Goal: Task Accomplishment & Management: Manage account settings

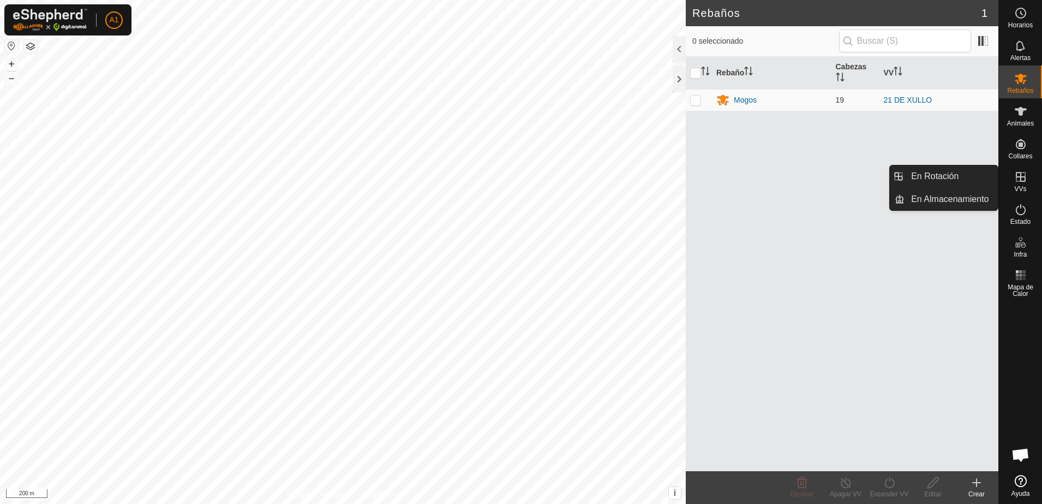
click at [1013, 185] on div "VVs" at bounding box center [1020, 180] width 43 height 33
click at [1027, 182] on icon at bounding box center [1020, 176] width 13 height 13
click at [974, 208] on link "En Almacenamiento" at bounding box center [951, 199] width 93 height 22
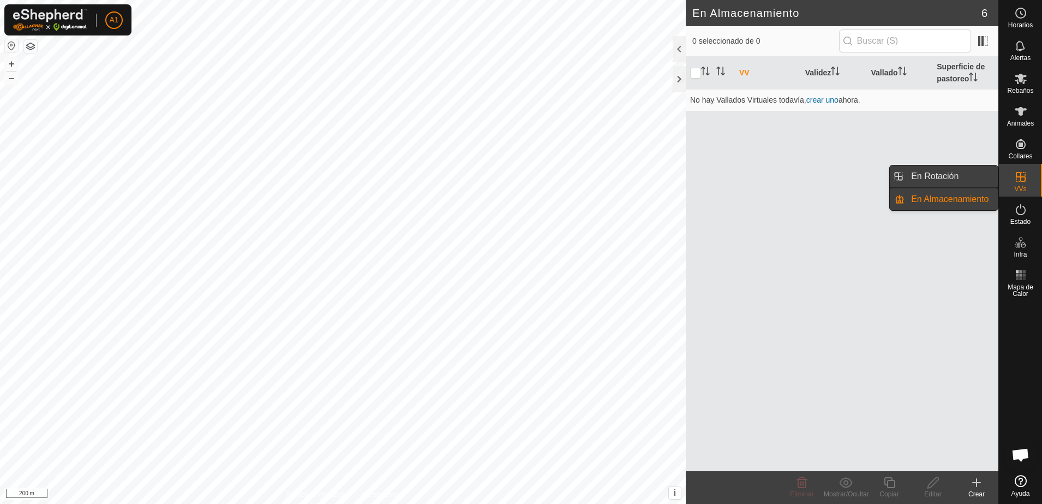
click at [943, 175] on link "En Rotación" at bounding box center [951, 176] width 93 height 22
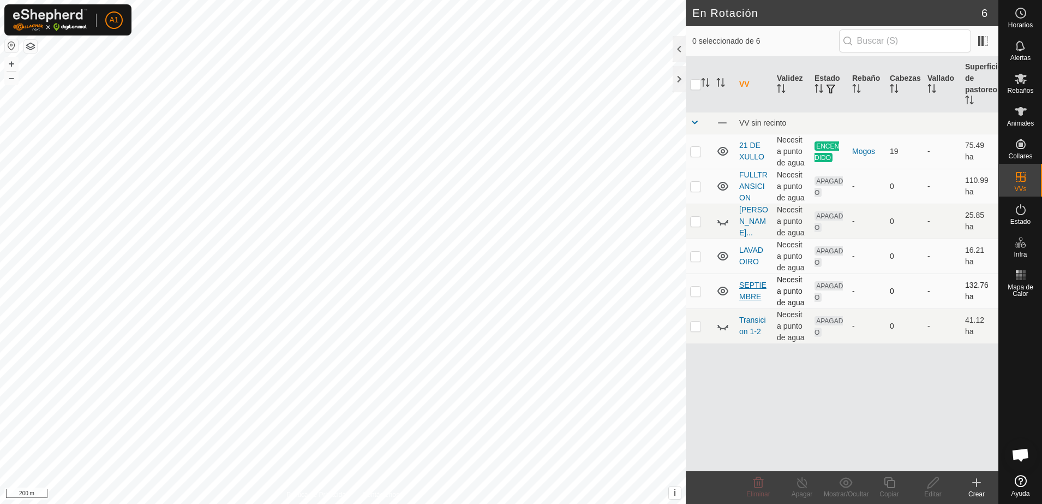
click at [756, 283] on link "SEPTIEMBRE" at bounding box center [752, 290] width 27 height 20
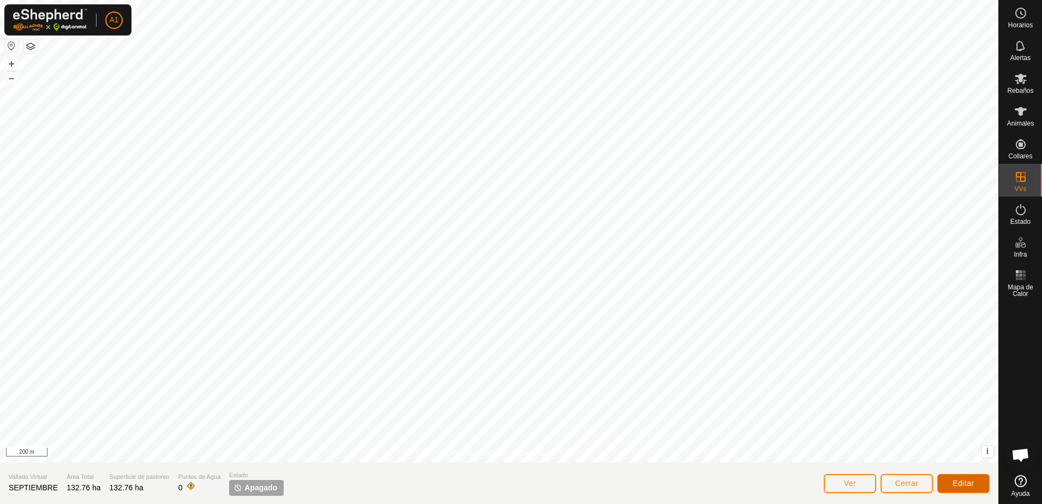
click at [970, 484] on span "Editar" at bounding box center [964, 482] width 22 height 9
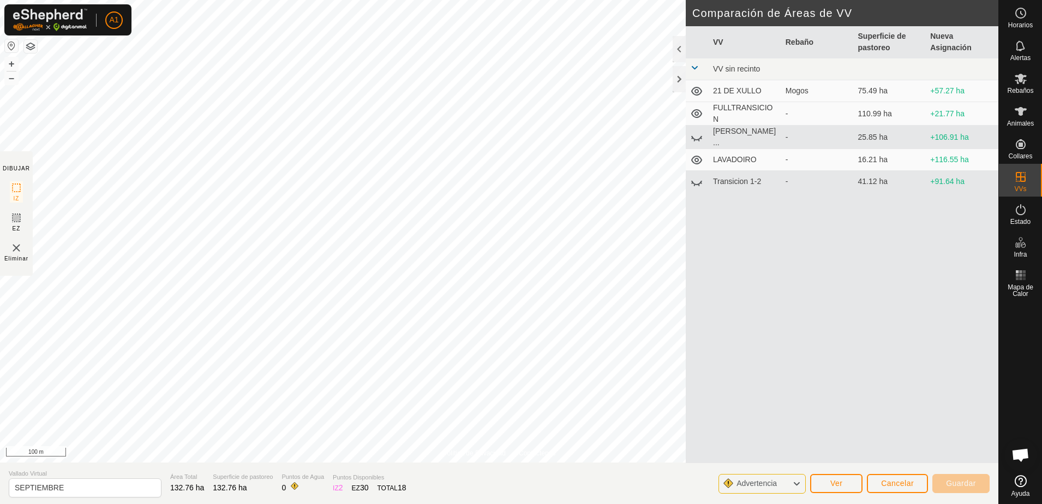
click at [30, 50] on button "button" at bounding box center [30, 46] width 13 height 13
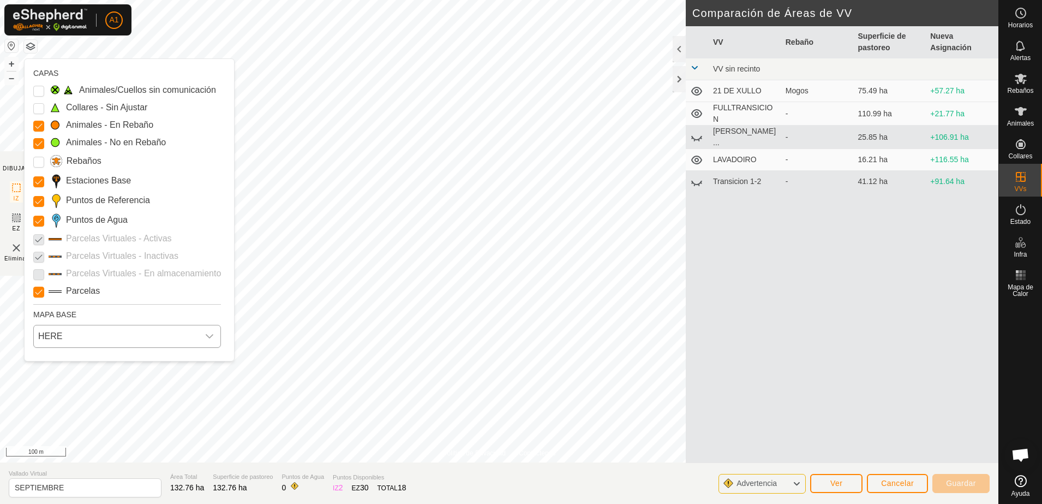
click at [130, 339] on span "HERE" at bounding box center [116, 336] width 165 height 22
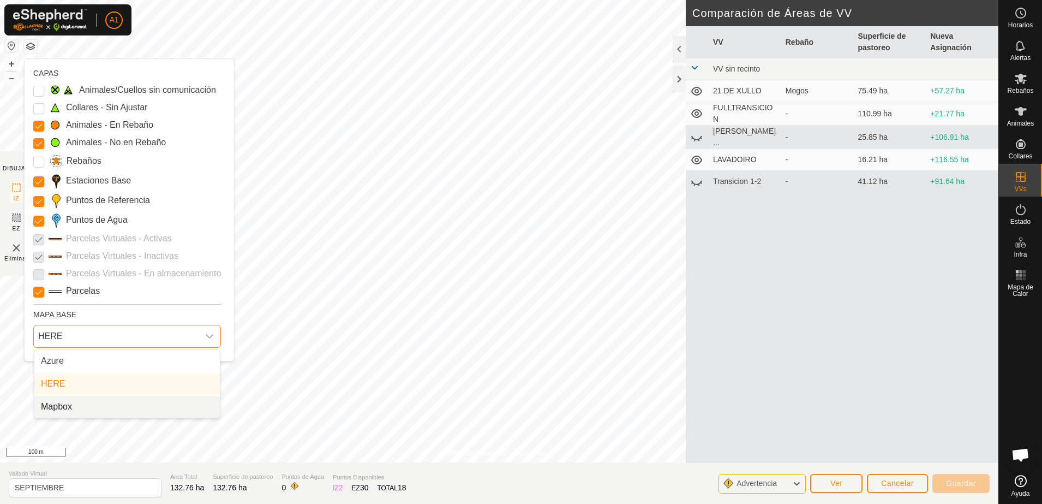
click at [111, 405] on li "Mapbox" at bounding box center [126, 407] width 185 height 22
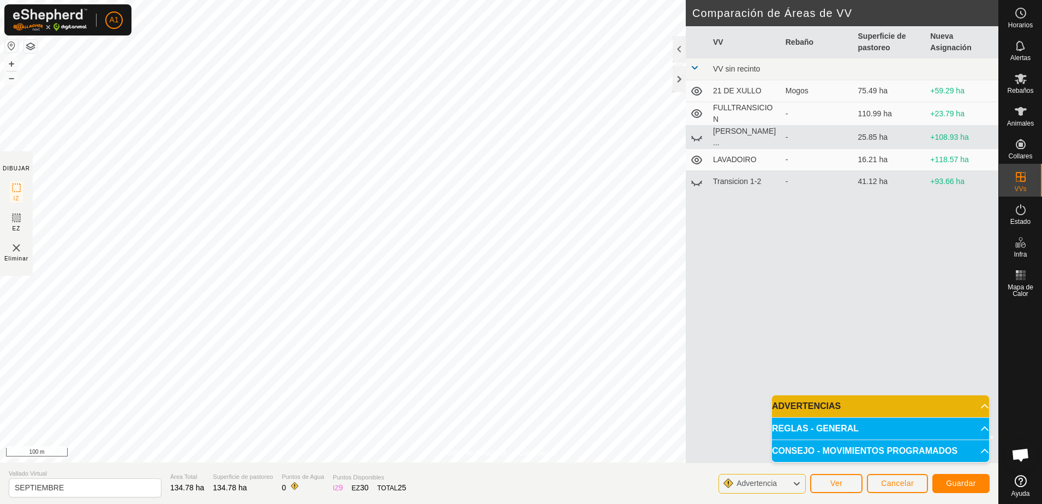
click at [543, 0] on html "A1 Horarios Alertas Rebaños Animales Collares VVs Estado Infra Mapa de Calor Ay…" at bounding box center [521, 252] width 1042 height 504
click at [474, 503] on html "A1 Horarios Alertas Rebaños Animales Collares VVs Estado Infra Mapa de Calor Ay…" at bounding box center [521, 252] width 1042 height 504
click at [367, 470] on div "Política de Privacidad Contáctenos Estado: APAGADO Tipo: Zona de Inclusión + – …" at bounding box center [499, 252] width 998 height 504
click at [764, 160] on div "Política de Privacidad Contáctenos Estado: APAGADO Tipo: Zona de Inclusión + – …" at bounding box center [499, 252] width 998 height 504
click at [28, 163] on div "Política de Privacidad Contáctenos Estado: APAGADO Tipo: Zona de Inclusión + – …" at bounding box center [499, 252] width 998 height 504
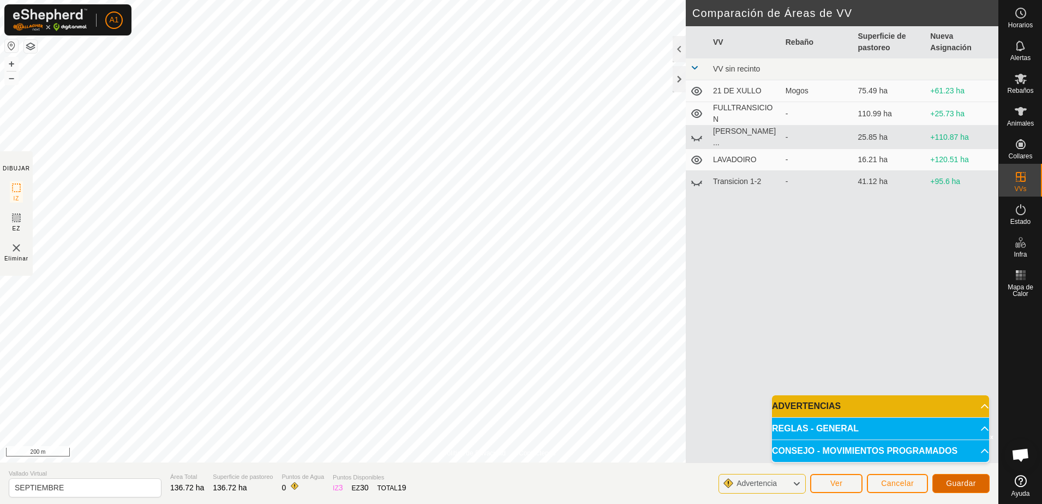
click at [964, 486] on span "Guardar" at bounding box center [961, 482] width 30 height 9
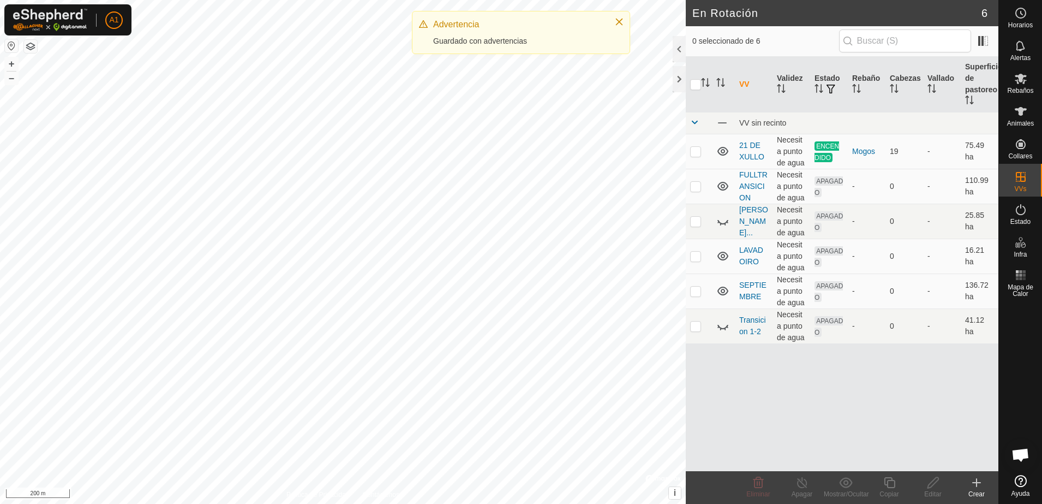
click at [31, 50] on button "button" at bounding box center [30, 46] width 13 height 13
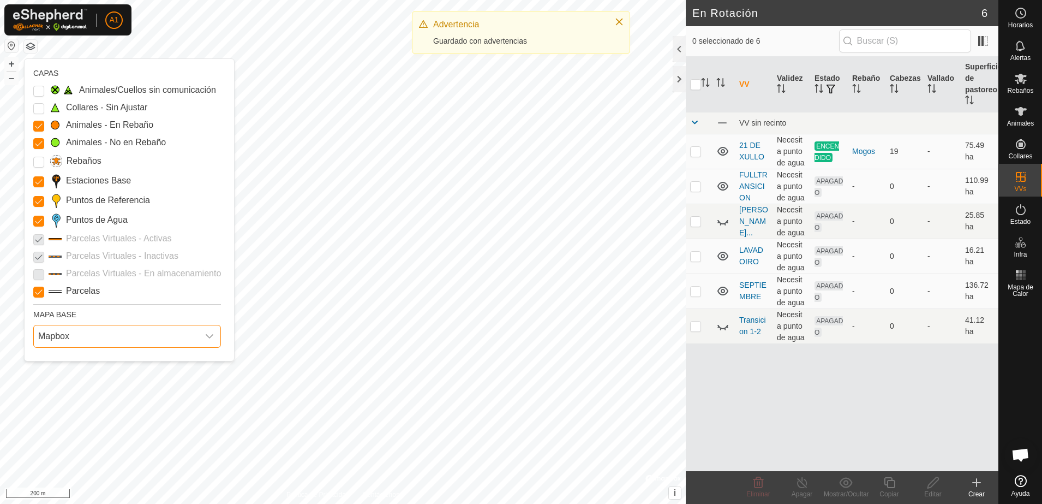
drag, startPoint x: 92, startPoint y: 335, endPoint x: 87, endPoint y: 339, distance: 6.2
click at [92, 336] on span "Mapbox" at bounding box center [116, 336] width 165 height 22
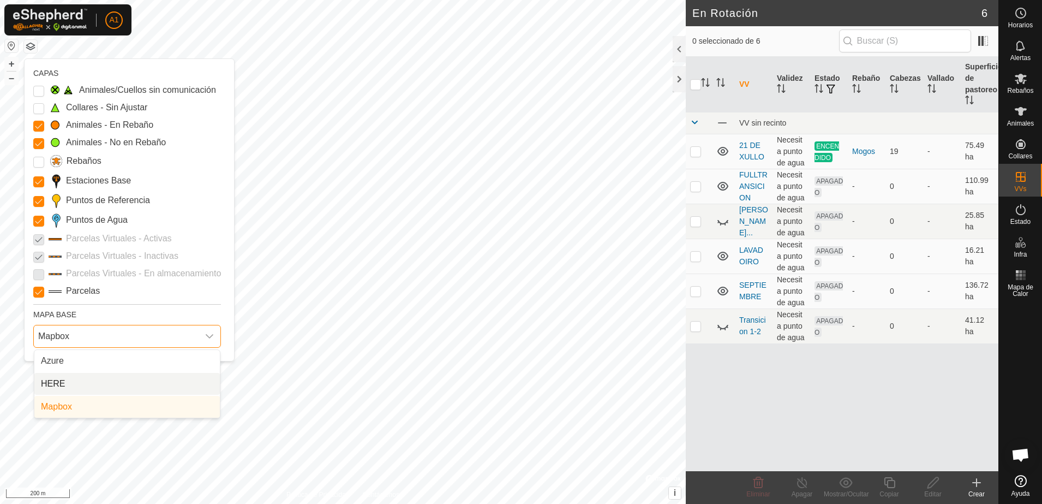
click at [74, 387] on li "HERE" at bounding box center [126, 384] width 185 height 22
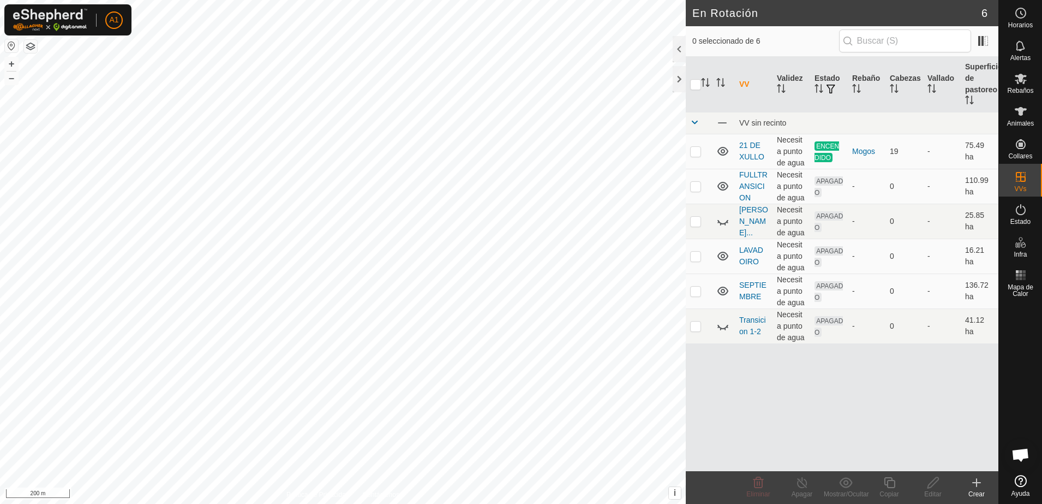
checkbox input "true"
click at [326, 503] on html "A1 Horarios Alertas Rebaños Animales Collares VVs Estado Infra Mapa de Calor Ay…" at bounding box center [521, 252] width 1042 height 504
click at [358, 503] on html "A1 Horarios Alertas Rebaños Animales Collares VVs Estado Infra Mapa de Calor Ay…" at bounding box center [521, 252] width 1042 height 504
click at [483, 503] on html "A1 Horarios Alertas Rebaños Animales Collares VVs Estado Infra Mapa de Calor Ay…" at bounding box center [521, 252] width 1042 height 504
click at [930, 488] on icon at bounding box center [933, 482] width 14 height 13
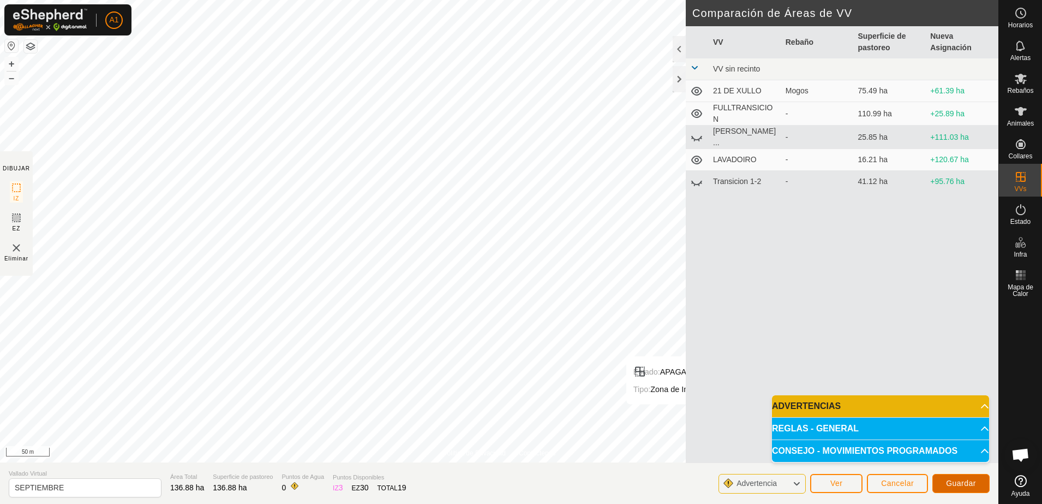
click at [944, 481] on button "Guardar" at bounding box center [960, 483] width 57 height 19
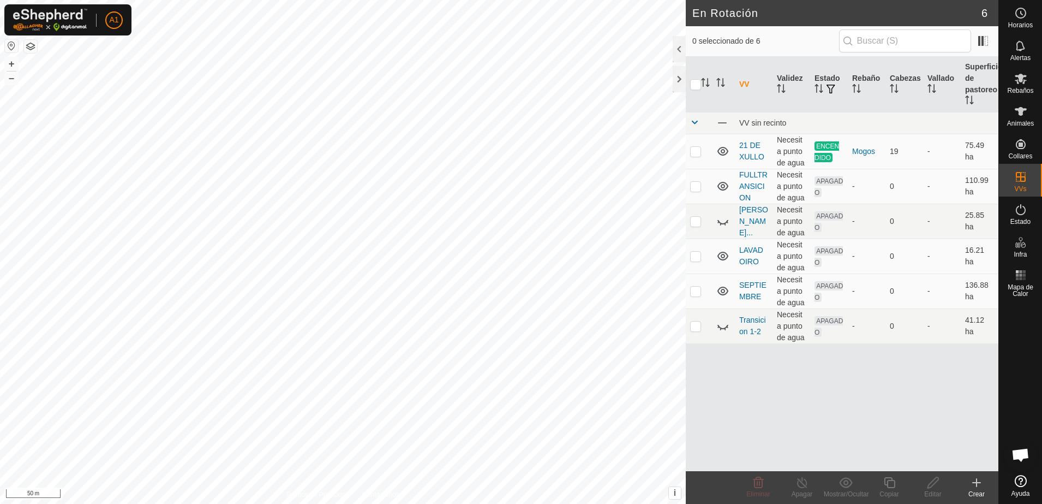
checkbox input "true"
click at [925, 486] on edit-svg-icon at bounding box center [933, 482] width 44 height 13
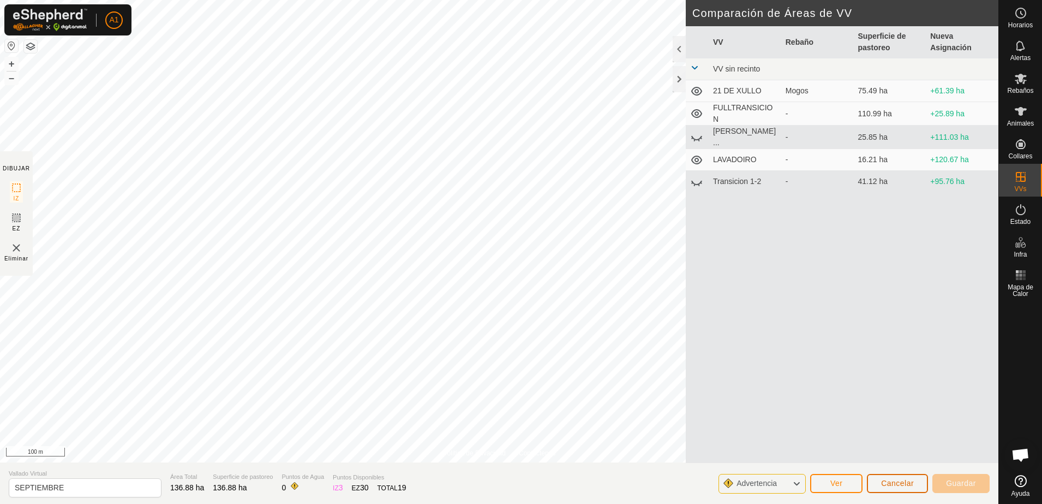
click at [890, 480] on span "Cancelar" at bounding box center [897, 482] width 33 height 9
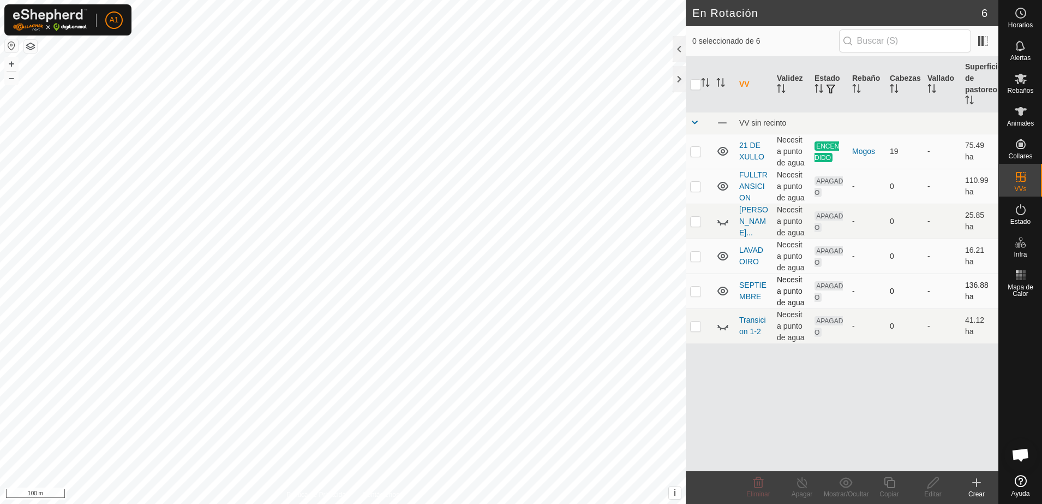
click at [695, 294] on p-checkbox at bounding box center [695, 290] width 11 height 9
checkbox input "true"
click at [889, 480] on icon at bounding box center [889, 482] width 11 height 11
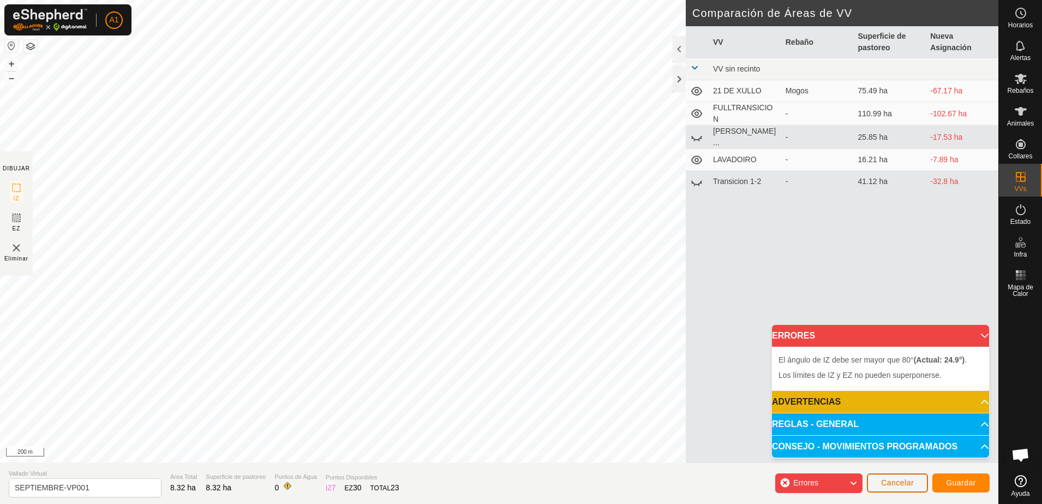
click at [900, 479] on span "Cancelar" at bounding box center [897, 482] width 33 height 9
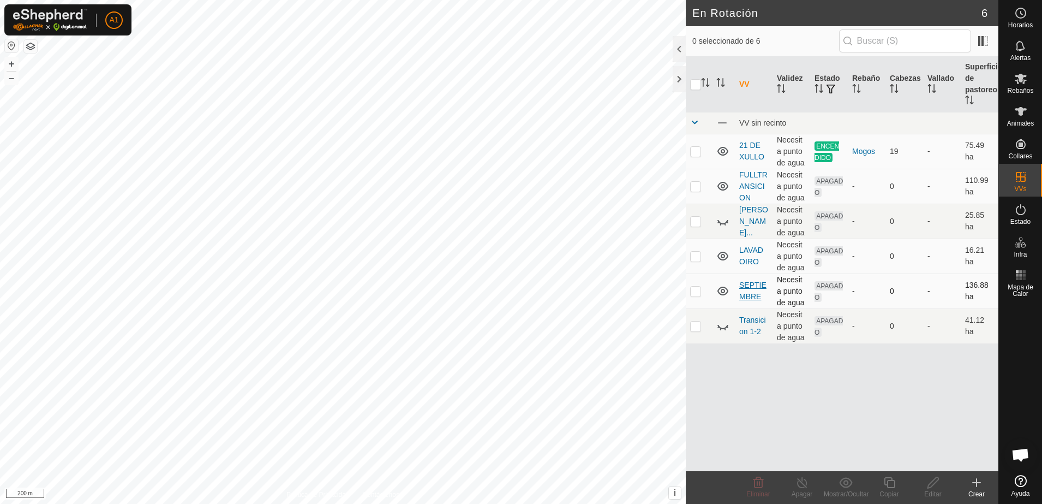
click at [745, 289] on link "SEPTIEMBRE" at bounding box center [752, 290] width 27 height 20
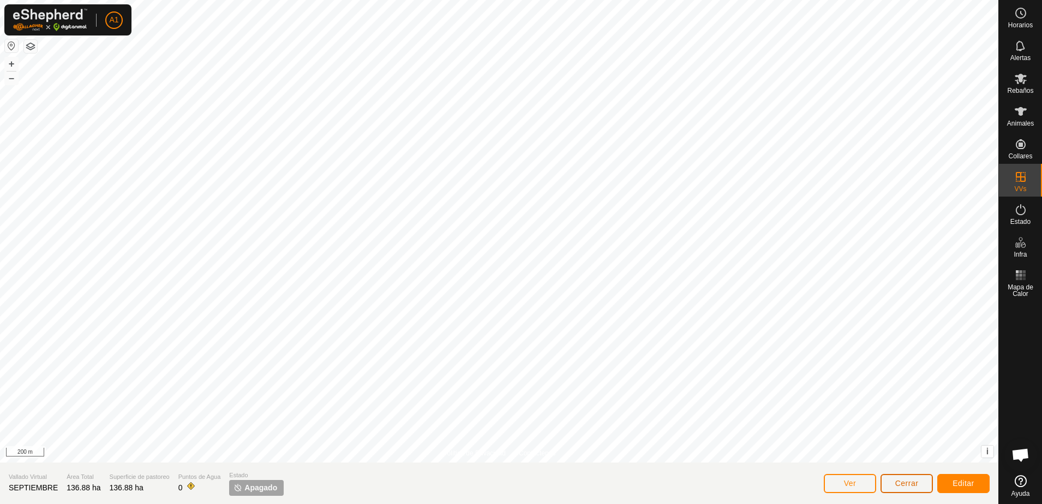
click at [900, 486] on span "Cerrar" at bounding box center [906, 482] width 23 height 9
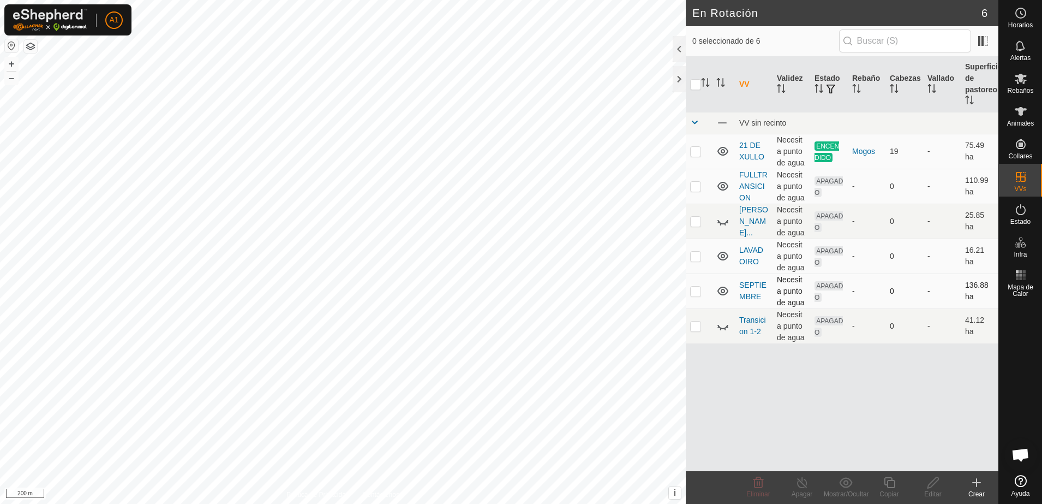
click at [694, 295] on p-checkbox at bounding box center [695, 290] width 11 height 9
checkbox input "true"
click at [890, 492] on div "Copiar" at bounding box center [889, 494] width 44 height 10
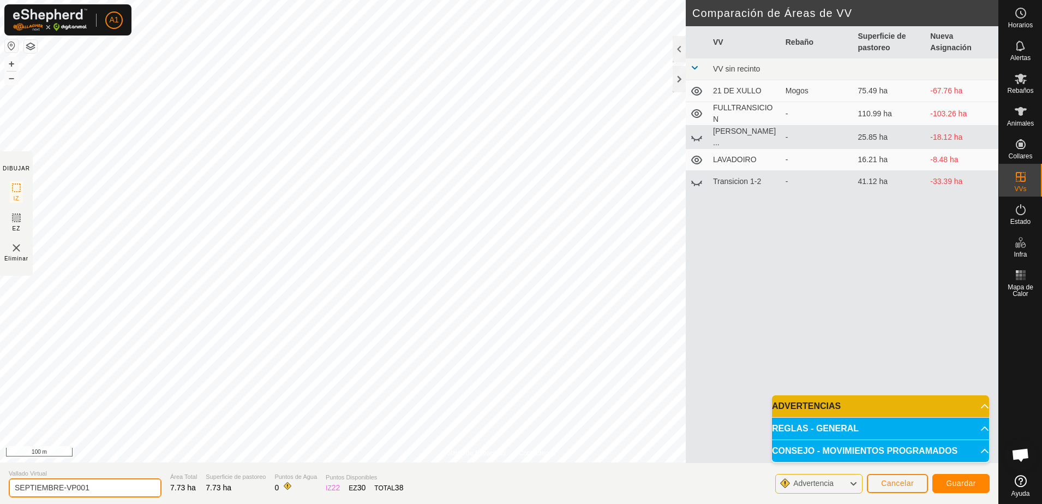
drag, startPoint x: 98, startPoint y: 490, endPoint x: -3, endPoint y: 490, distance: 100.9
click at [0, 490] on html "A1 Horarios Alertas Rebaños Animales Collares VVs Estado Infra Mapa de Calor Ay…" at bounding box center [521, 252] width 1042 height 504
type input "t"
type input "TRANSICION SEPTIEMBRE"
click at [960, 481] on span "Guardar" at bounding box center [961, 482] width 30 height 9
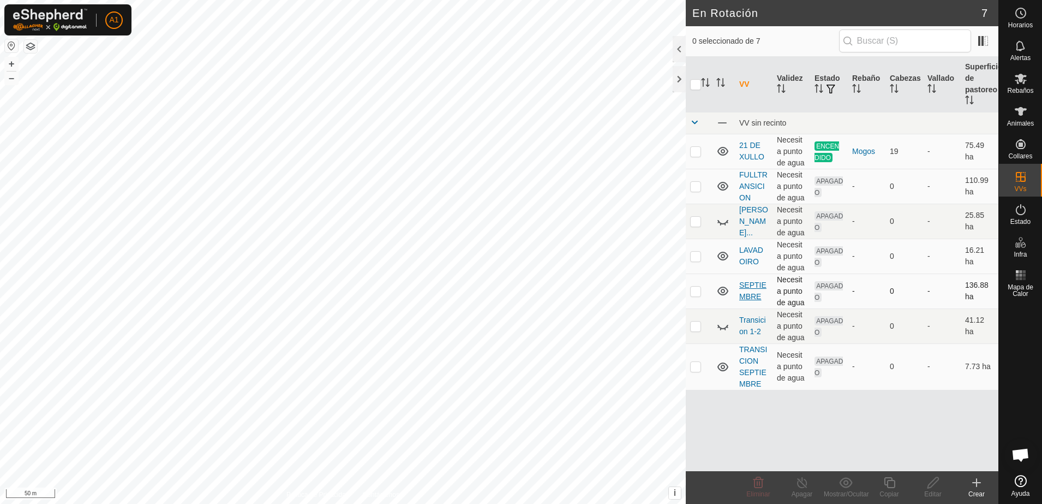
click at [758, 288] on link "SEPTIEMBRE" at bounding box center [752, 290] width 27 height 20
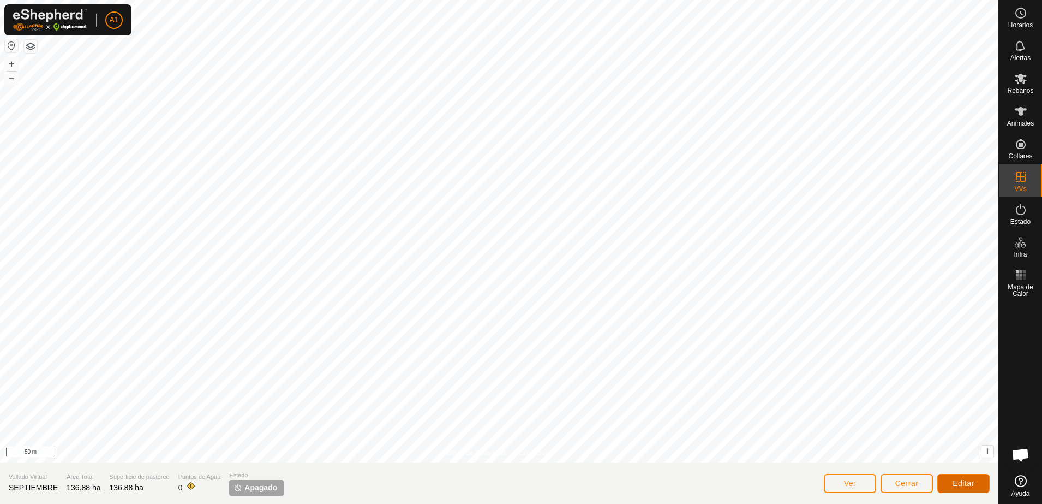
click at [963, 480] on span "Editar" at bounding box center [964, 482] width 22 height 9
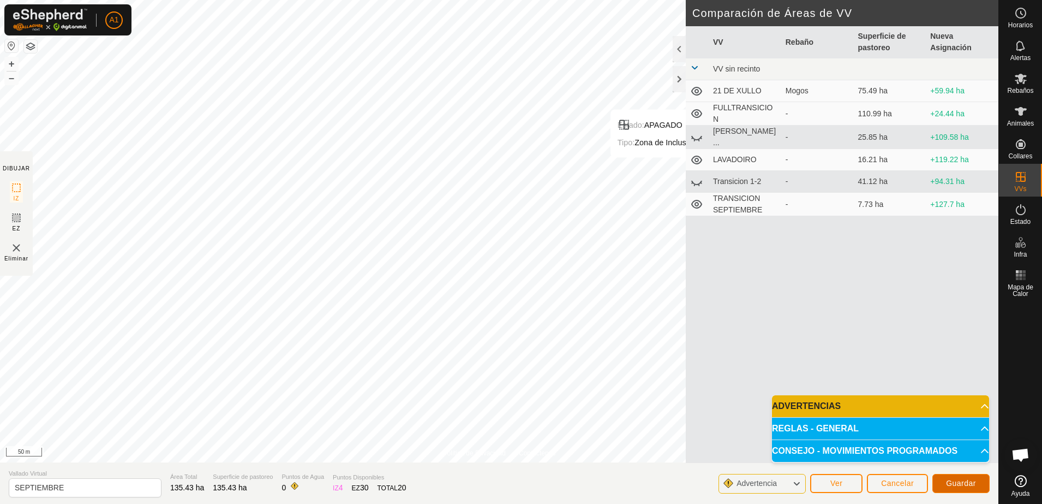
click at [973, 486] on span "Guardar" at bounding box center [961, 482] width 30 height 9
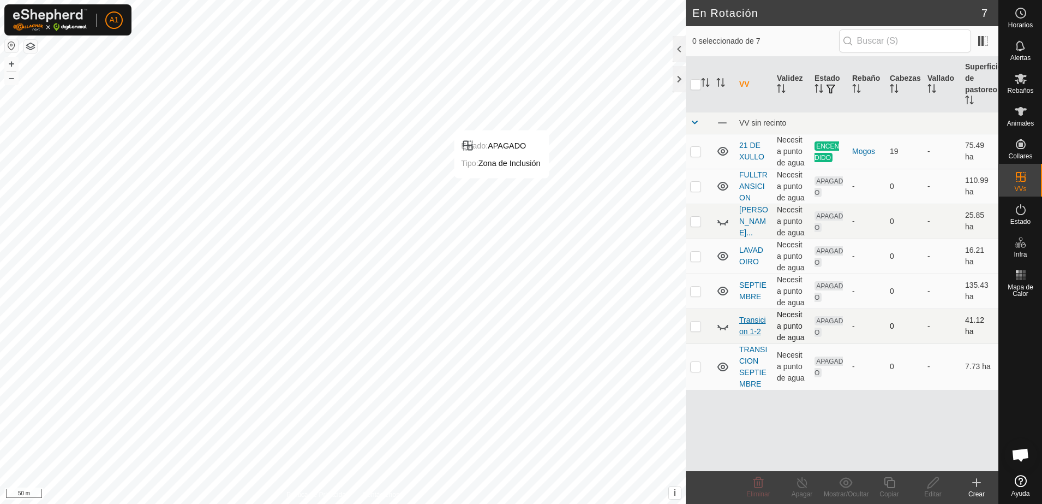
click at [759, 323] on link "Transicion 1-2" at bounding box center [752, 325] width 27 height 20
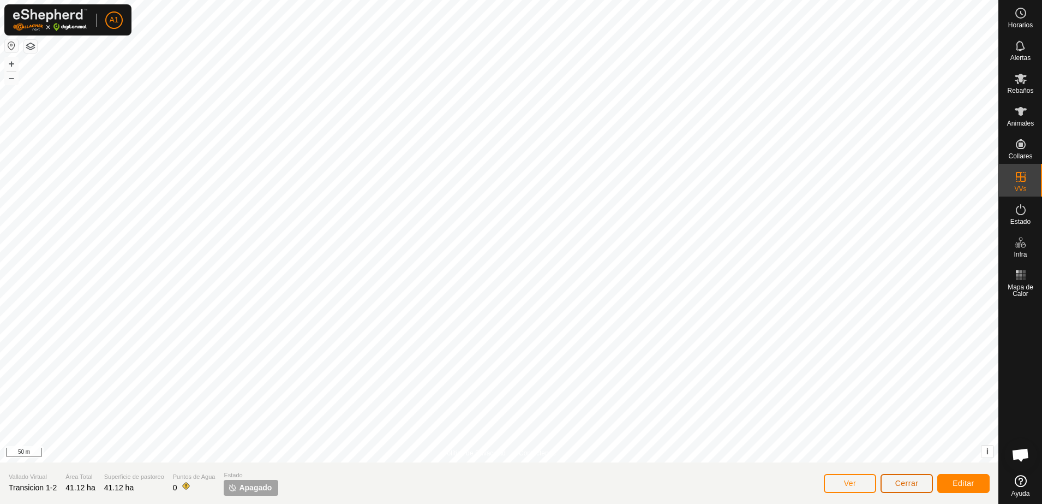
click at [894, 482] on button "Cerrar" at bounding box center [907, 483] width 52 height 19
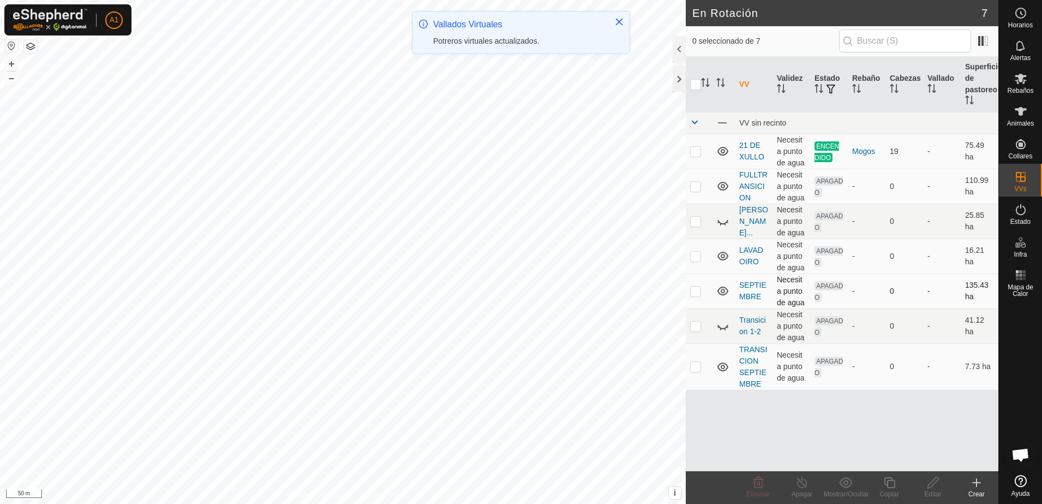
click at [719, 287] on icon at bounding box center [722, 290] width 13 height 13
click at [721, 292] on icon at bounding box center [722, 290] width 13 height 13
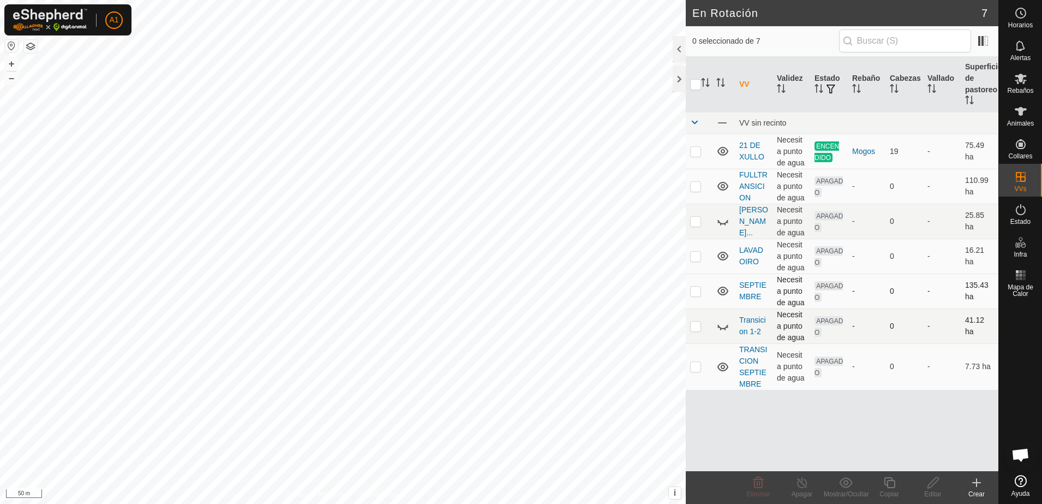
click at [720, 329] on icon at bounding box center [721, 329] width 2 height 2
click at [724, 220] on icon at bounding box center [722, 220] width 13 height 13
click at [725, 221] on icon at bounding box center [722, 220] width 13 height 13
click at [725, 328] on icon at bounding box center [722, 325] width 13 height 13
click at [722, 368] on icon at bounding box center [722, 366] width 11 height 9
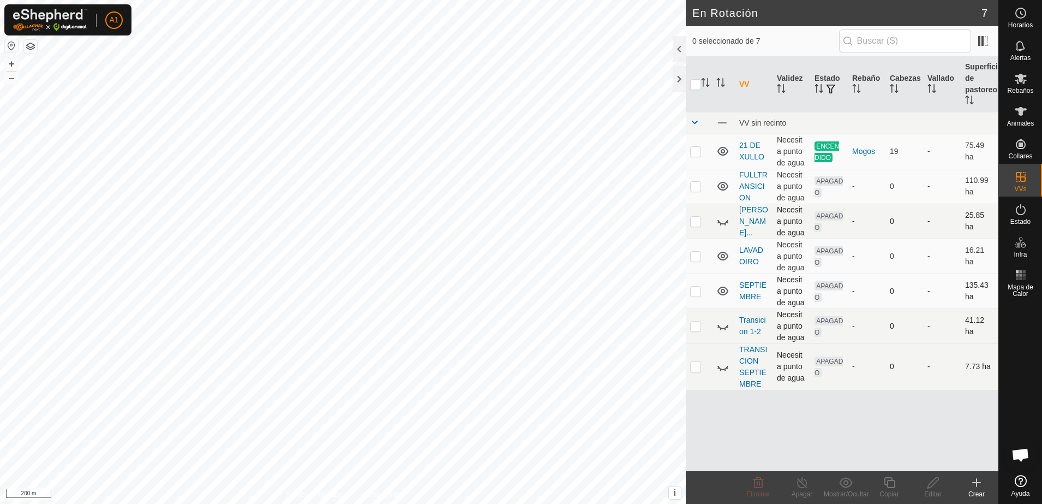
click at [719, 366] on icon at bounding box center [722, 368] width 11 height 4
click at [727, 187] on icon at bounding box center [722, 186] width 11 height 9
click at [723, 255] on icon at bounding box center [722, 255] width 13 height 13
checkbox input "true"
click at [938, 487] on icon at bounding box center [933, 482] width 14 height 13
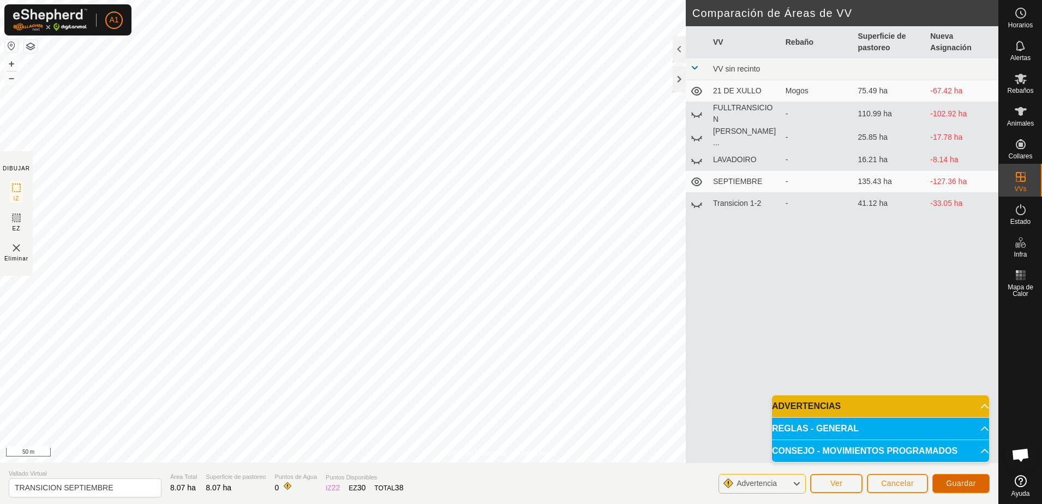
click at [950, 483] on span "Guardar" at bounding box center [961, 482] width 30 height 9
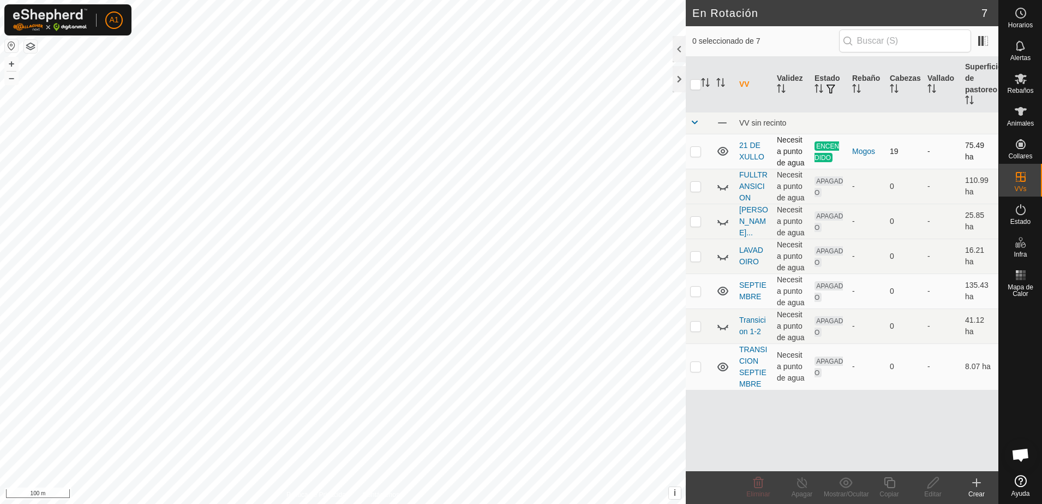
checkbox input "true"
click at [939, 487] on icon at bounding box center [933, 482] width 14 height 13
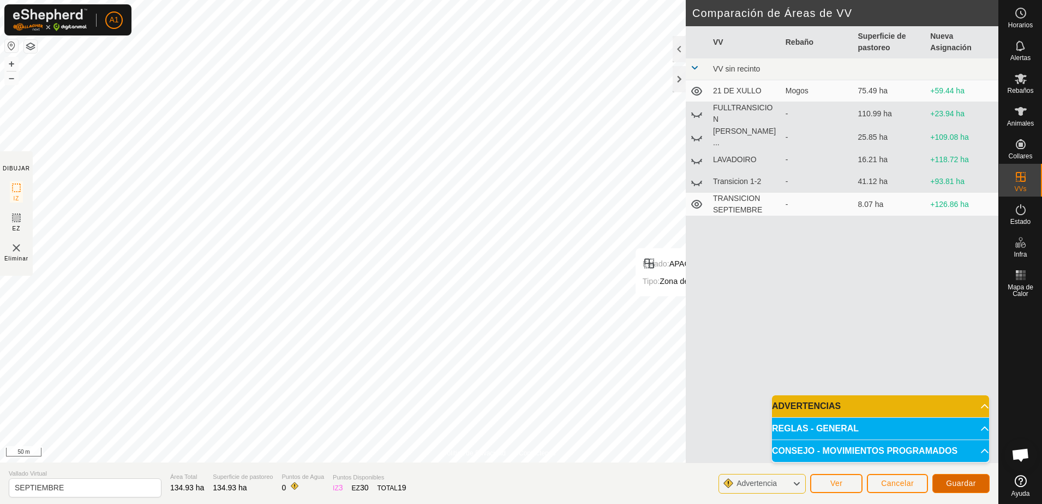
click at [971, 486] on span "Guardar" at bounding box center [961, 482] width 30 height 9
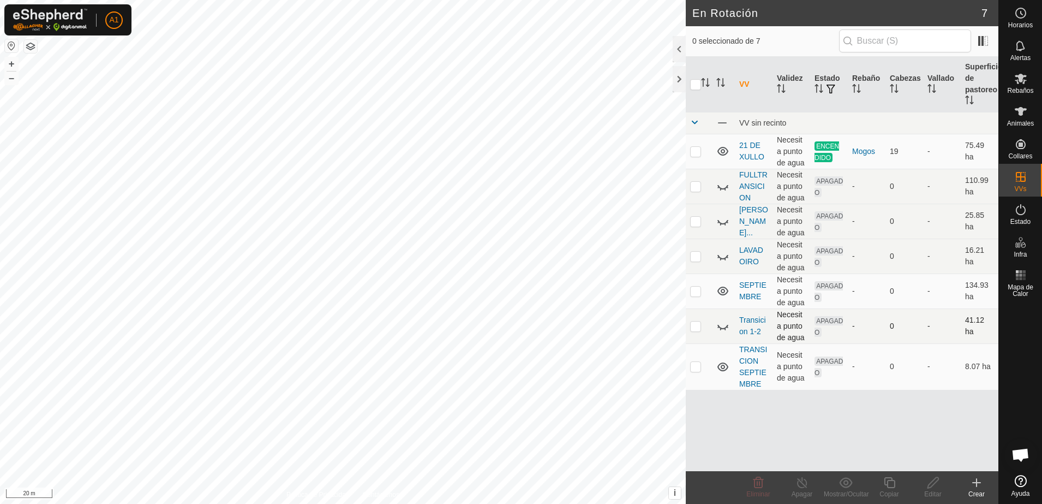
drag, startPoint x: 723, startPoint y: 328, endPoint x: 715, endPoint y: 328, distance: 8.2
click at [723, 328] on icon at bounding box center [722, 327] width 11 height 4
click at [723, 327] on icon at bounding box center [722, 325] width 11 height 9
click at [984, 492] on div "Crear" at bounding box center [977, 494] width 44 height 10
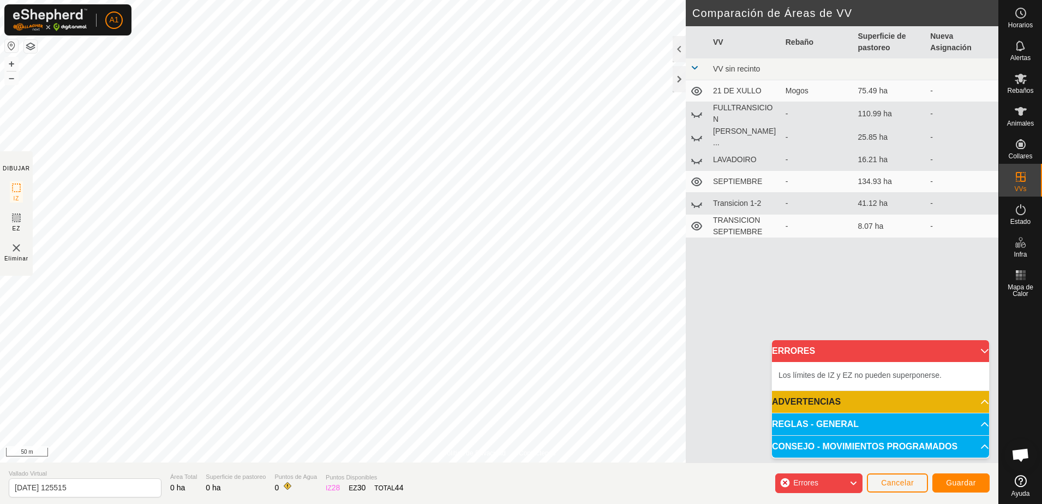
click at [740, 153] on td "LAVADOIRO" at bounding box center [745, 160] width 73 height 22
click at [902, 483] on span "Cancelar" at bounding box center [897, 482] width 33 height 9
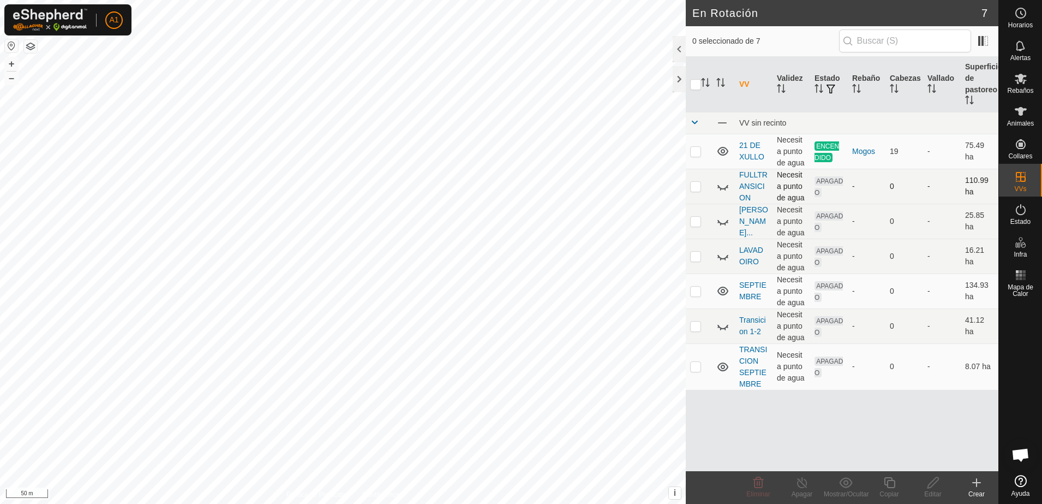
click at [723, 187] on icon at bounding box center [722, 185] width 13 height 13
click at [693, 190] on p-checkbox at bounding box center [695, 186] width 11 height 9
checkbox input "true"
click at [699, 223] on p-checkbox at bounding box center [695, 221] width 11 height 9
checkbox input "true"
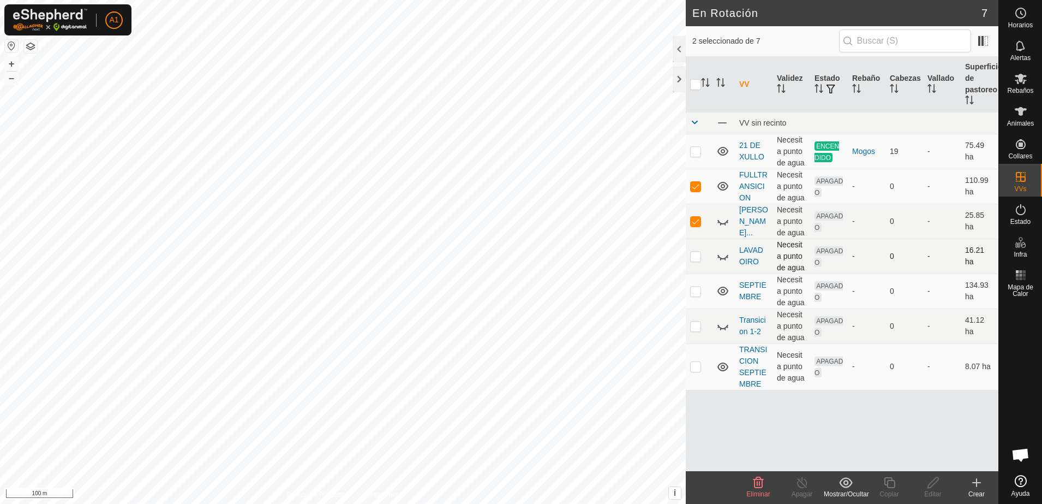
click at [696, 255] on p-checkbox at bounding box center [695, 256] width 11 height 9
checkbox input "true"
click at [759, 481] on icon at bounding box center [758, 482] width 10 height 11
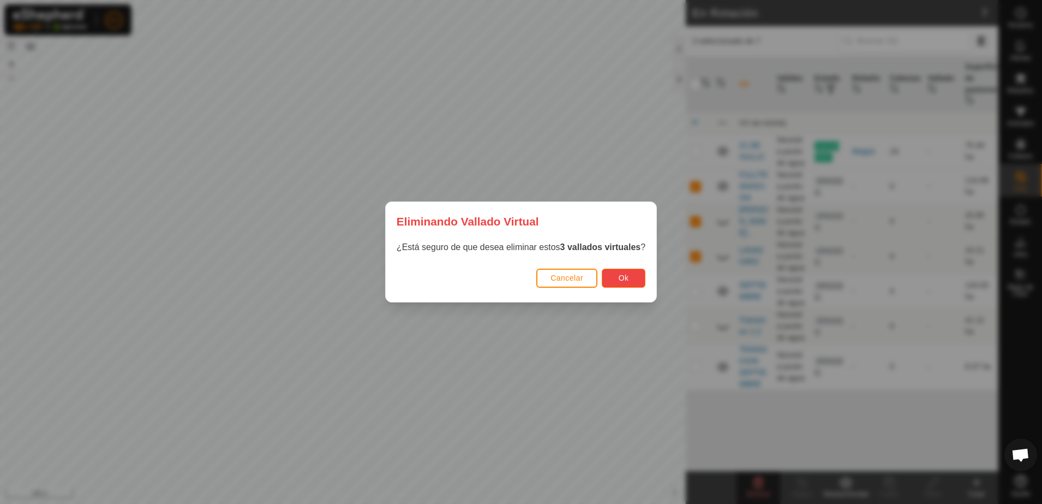
click at [620, 277] on span "Ok" at bounding box center [624, 277] width 10 height 9
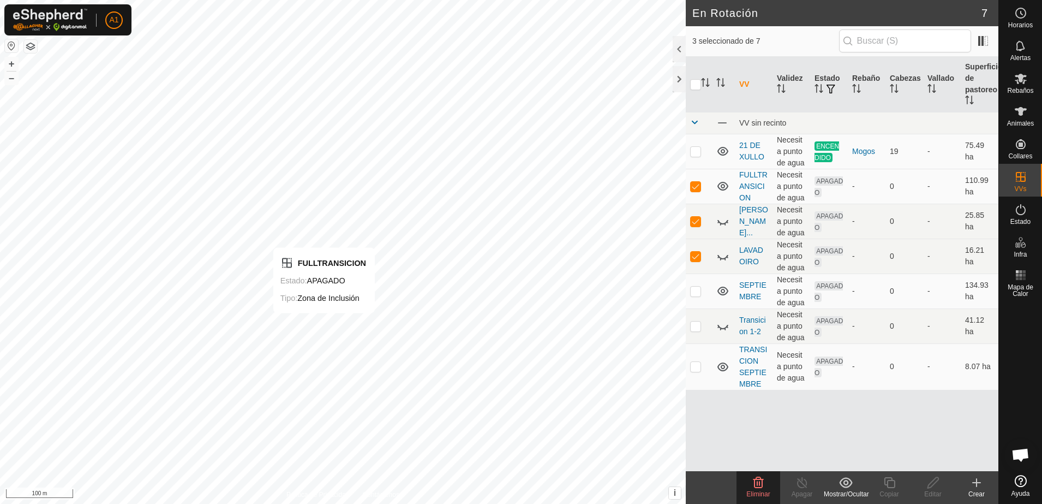
checkbox input "false"
click at [693, 185] on p-checkbox at bounding box center [695, 186] width 11 height 9
checkbox input "true"
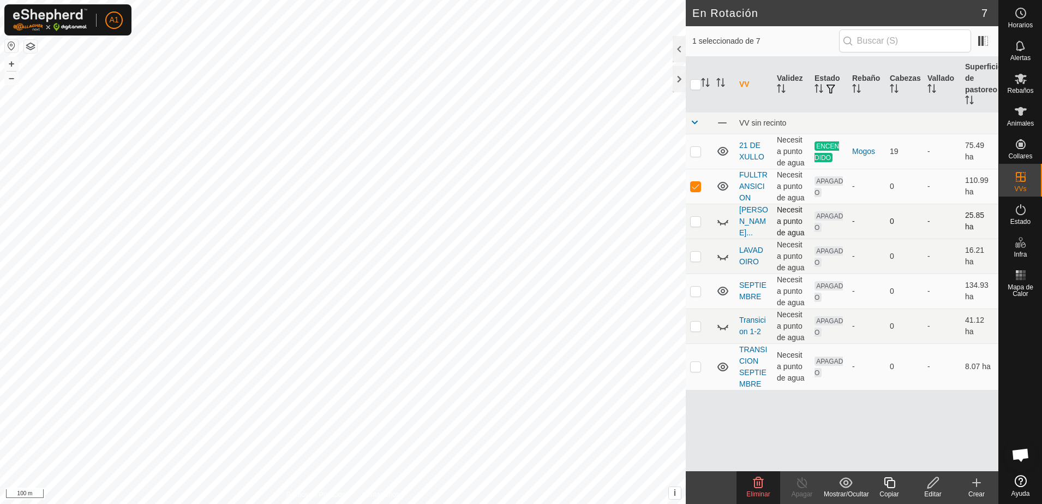
click at [696, 225] on p-checkbox at bounding box center [695, 221] width 11 height 9
checkbox input "true"
click at [692, 258] on p-checkbox at bounding box center [695, 256] width 11 height 9
checkbox input "true"
click at [765, 494] on span "Eliminar" at bounding box center [757, 494] width 23 height 8
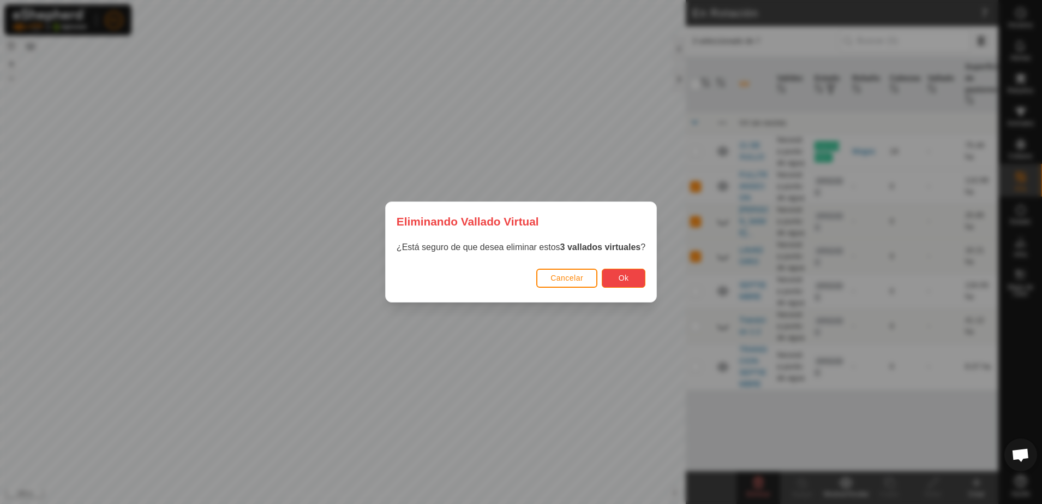
click at [613, 271] on button "Ok" at bounding box center [624, 277] width 44 height 19
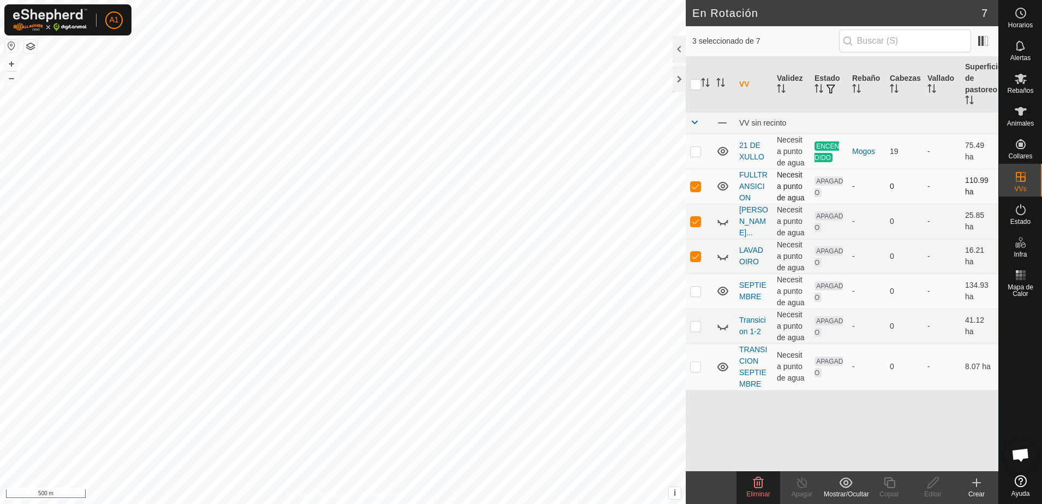
click at [693, 194] on td at bounding box center [699, 186] width 26 height 35
checkbox input "false"
click at [693, 222] on p-checkbox at bounding box center [695, 221] width 11 height 9
checkbox input "false"
click at [693, 259] on p-checkbox at bounding box center [695, 256] width 11 height 9
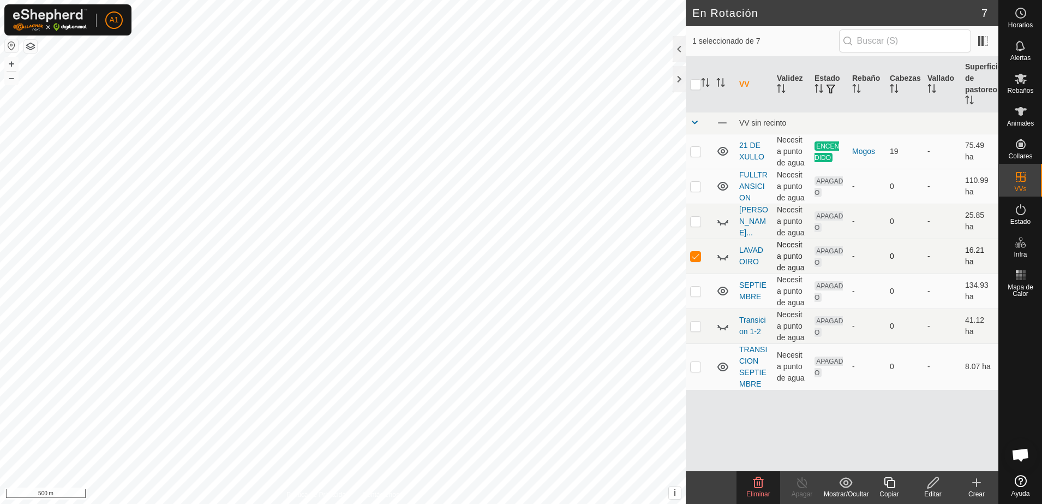
checkbox input "false"
click at [695, 329] on p-checkbox at bounding box center [695, 325] width 11 height 9
click at [769, 493] on span "Eliminar" at bounding box center [757, 494] width 23 height 8
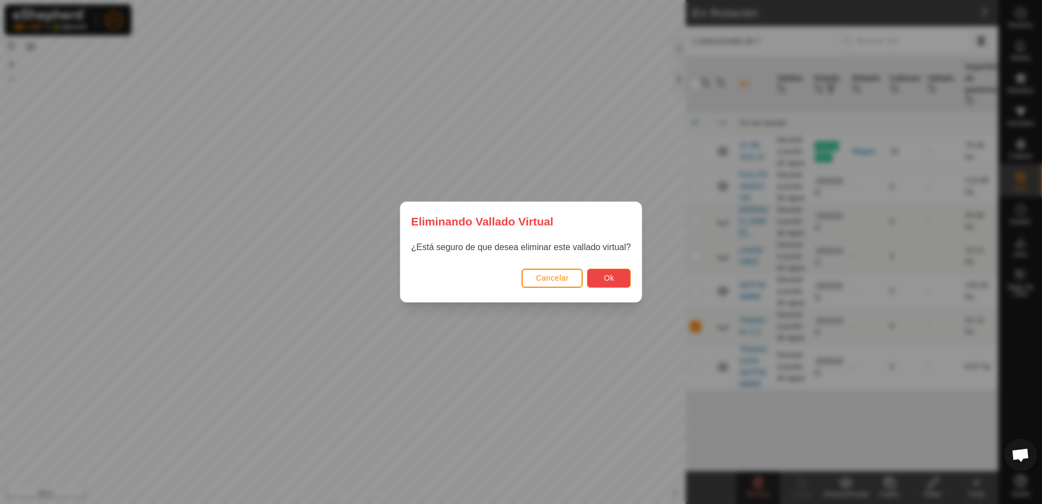
click at [618, 277] on button "Ok" at bounding box center [609, 277] width 44 height 19
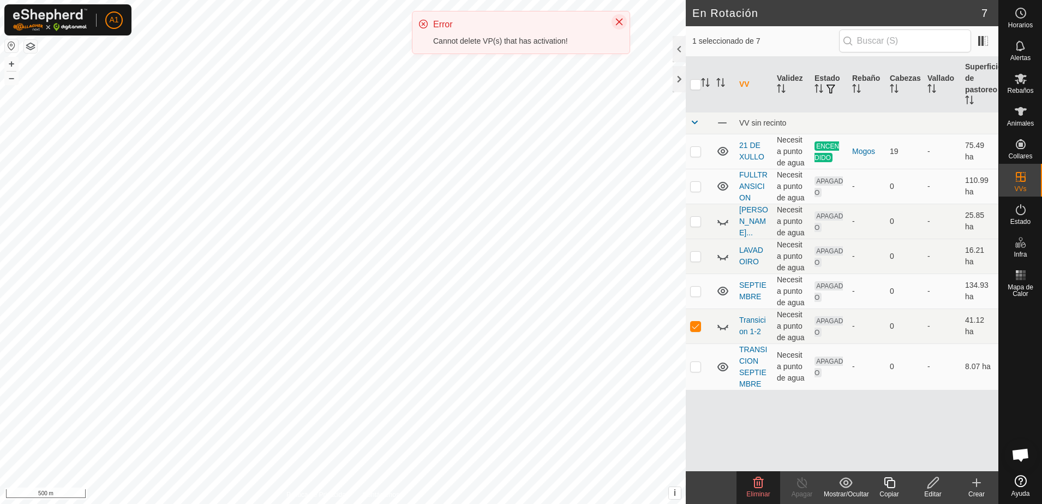
click at [619, 17] on icon "Close" at bounding box center [619, 21] width 9 height 9
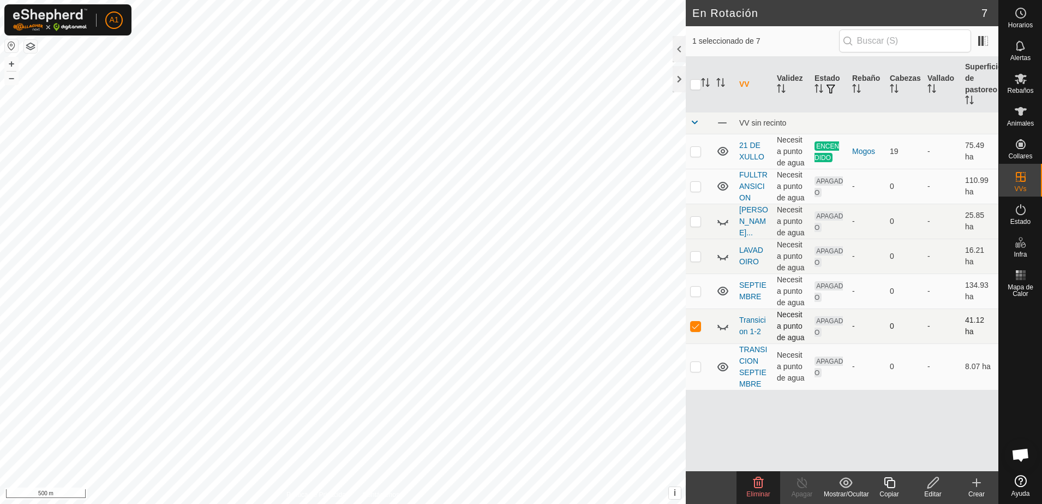
click at [697, 327] on p-checkbox at bounding box center [695, 325] width 11 height 9
checkbox input "false"
click at [691, 186] on p-checkbox at bounding box center [695, 186] width 11 height 9
click at [759, 486] on icon at bounding box center [758, 482] width 13 height 13
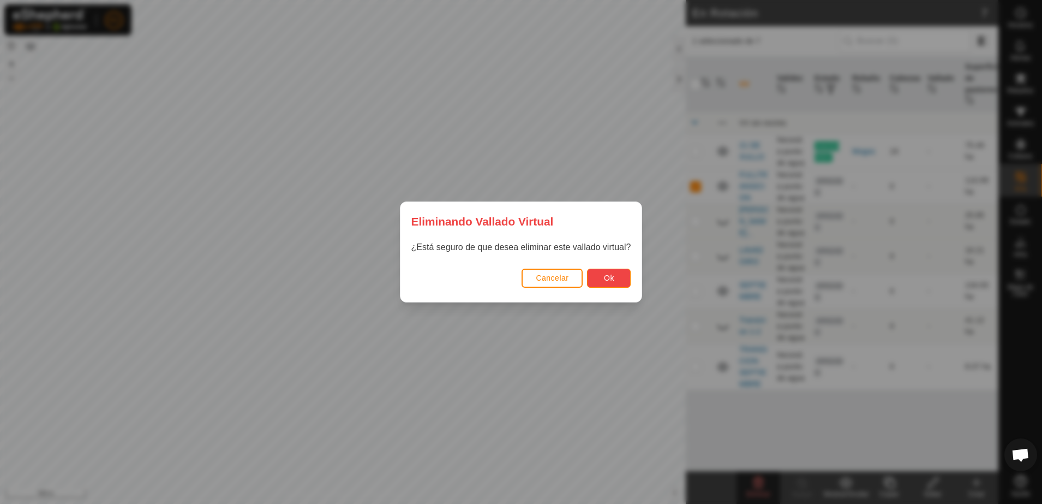
click at [609, 278] on span "Ok" at bounding box center [609, 277] width 10 height 9
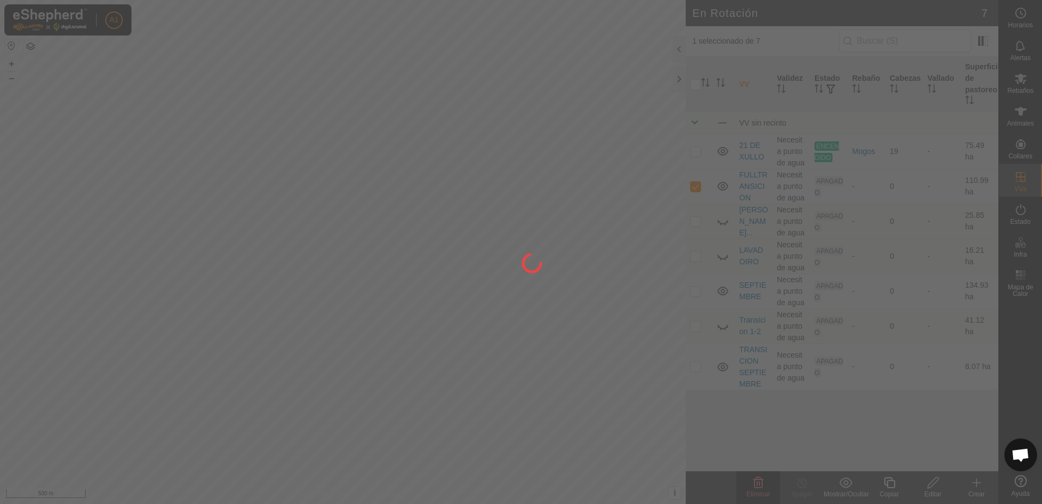
checkbox input "false"
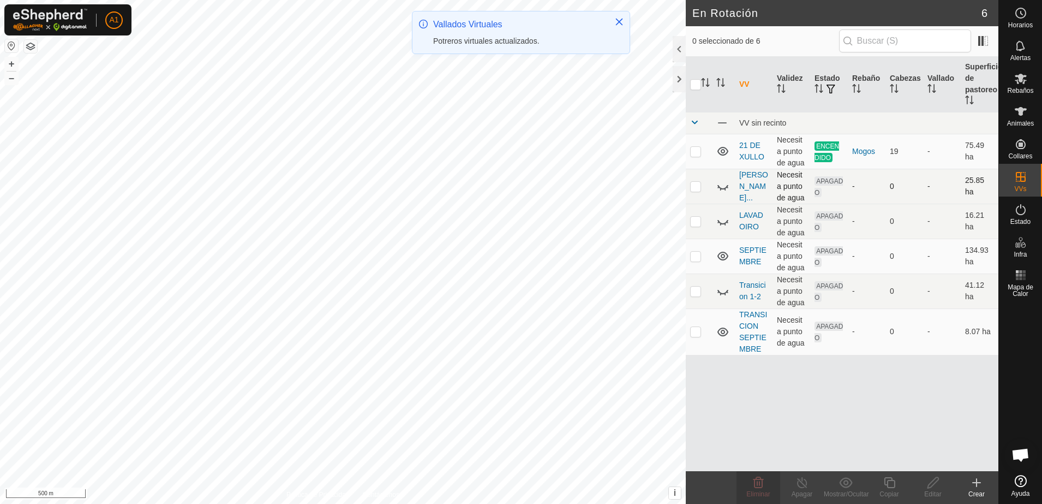
click at [693, 186] on p-checkbox at bounding box center [695, 186] width 11 height 9
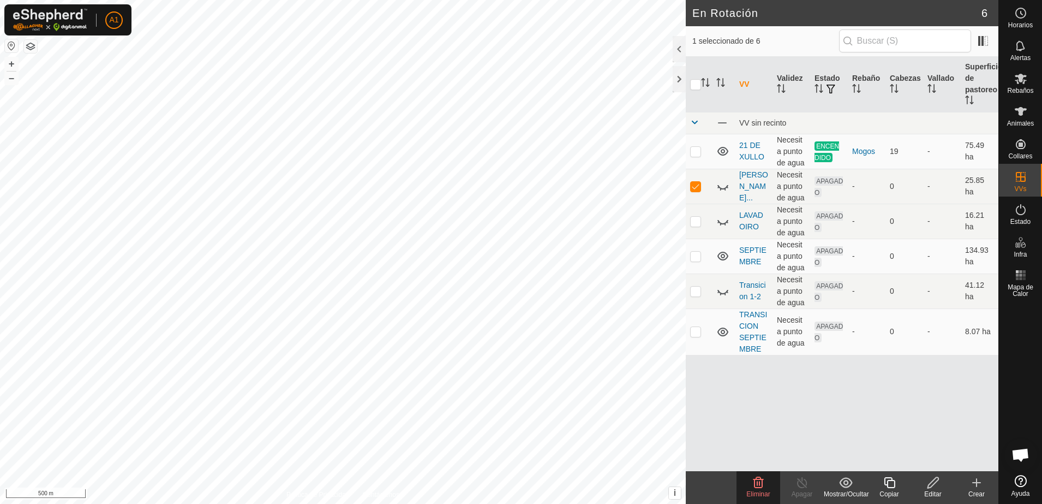
click at [757, 485] on icon at bounding box center [758, 482] width 10 height 11
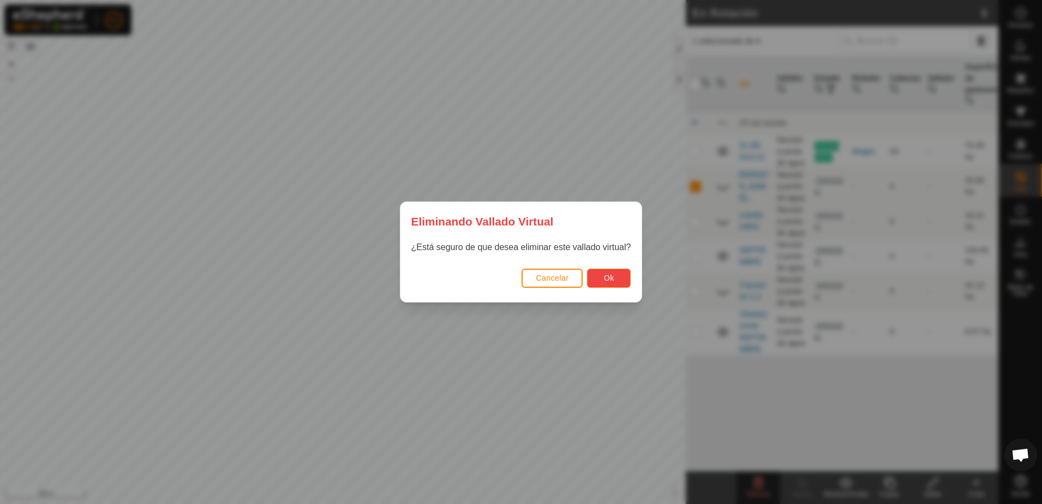
click at [598, 279] on button "Ok" at bounding box center [609, 277] width 44 height 19
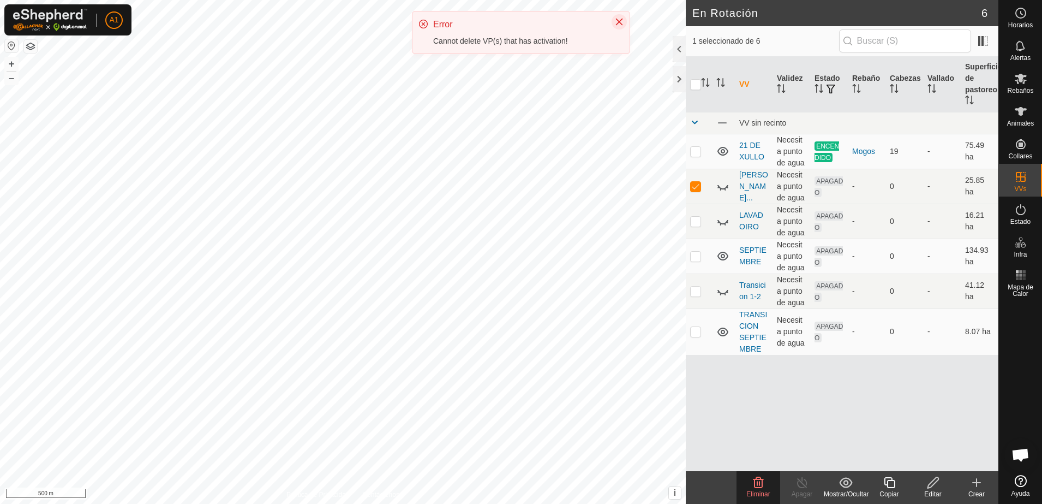
click at [618, 21] on icon "Close" at bounding box center [619, 21] width 9 height 9
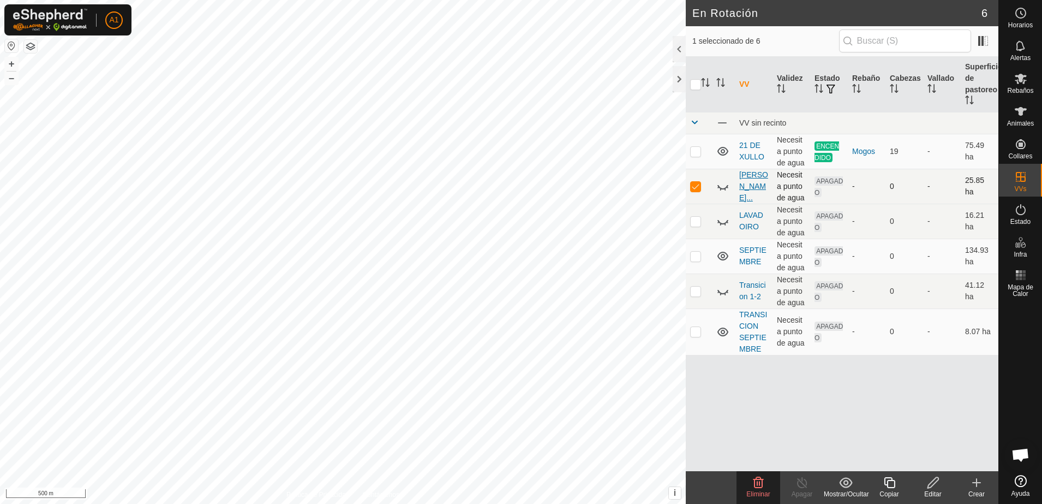
checkbox input "false"
checkbox input "true"
click at [696, 221] on p-checkbox at bounding box center [695, 221] width 11 height 9
checkbox input "true"
click at [696, 257] on p-checkbox at bounding box center [695, 256] width 11 height 9
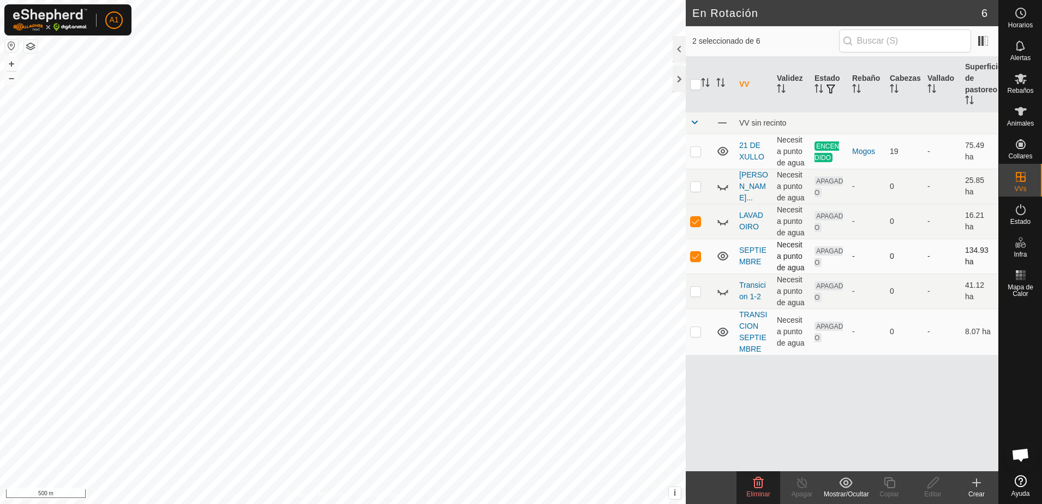
checkbox input "false"
click at [721, 224] on icon at bounding box center [721, 224] width 2 height 2
click at [761, 490] on span "Eliminar" at bounding box center [757, 494] width 23 height 8
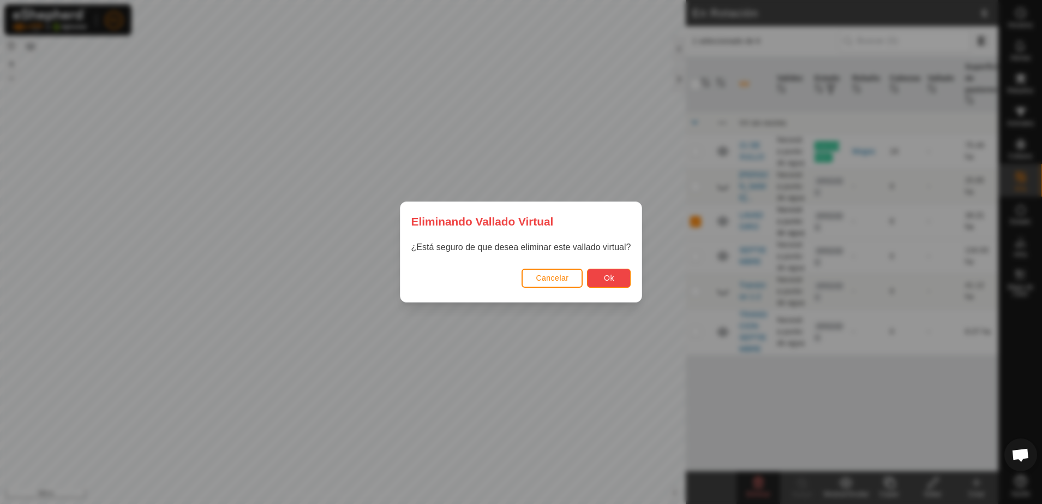
click at [602, 276] on button "Ok" at bounding box center [609, 277] width 44 height 19
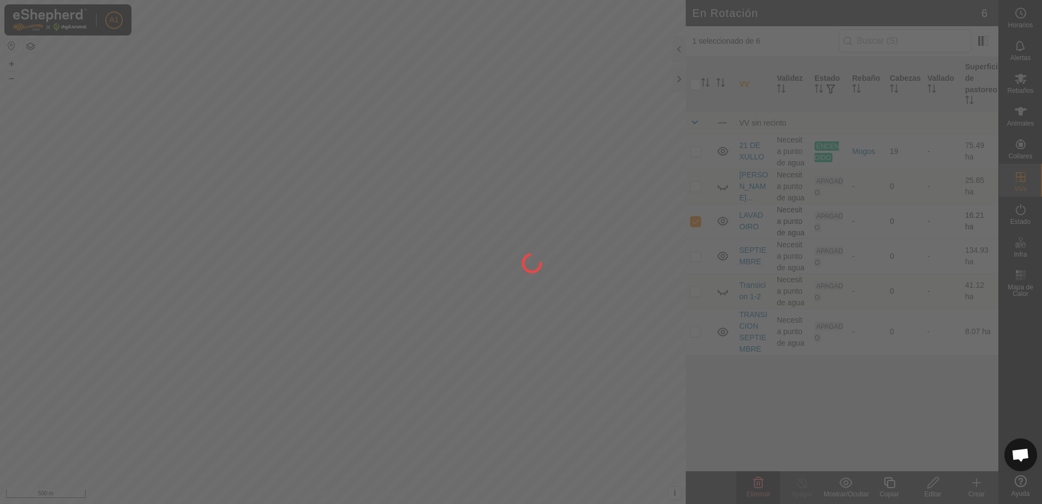
checkbox input "false"
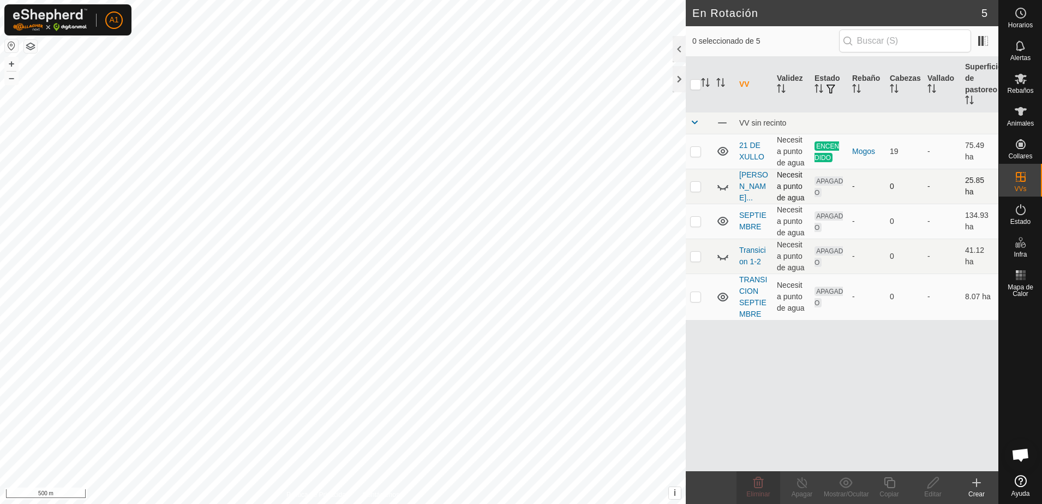
click at [720, 188] on icon at bounding box center [722, 187] width 11 height 4
click at [691, 185] on p-checkbox at bounding box center [695, 186] width 11 height 9
checkbox input "true"
click at [761, 493] on span "Eliminar" at bounding box center [757, 494] width 23 height 8
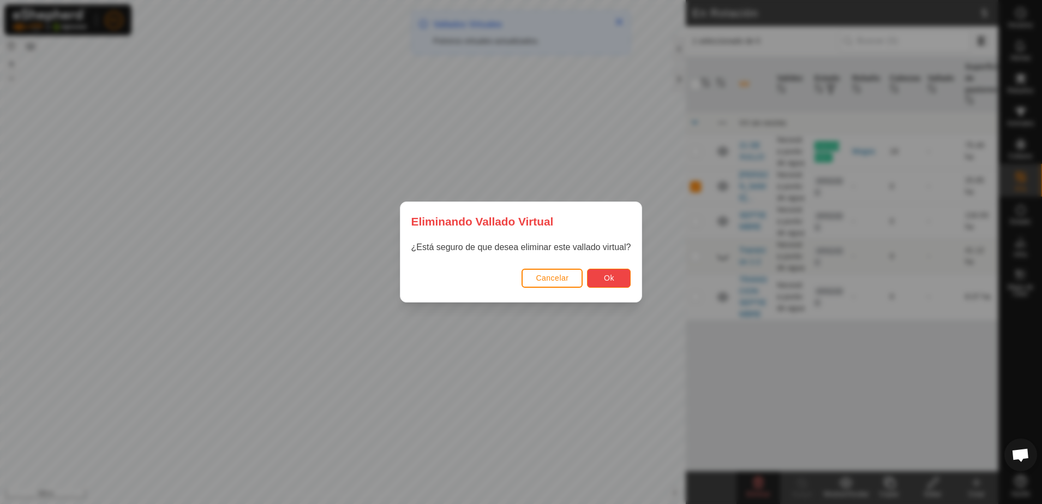
click at [613, 278] on button "Ok" at bounding box center [609, 277] width 44 height 19
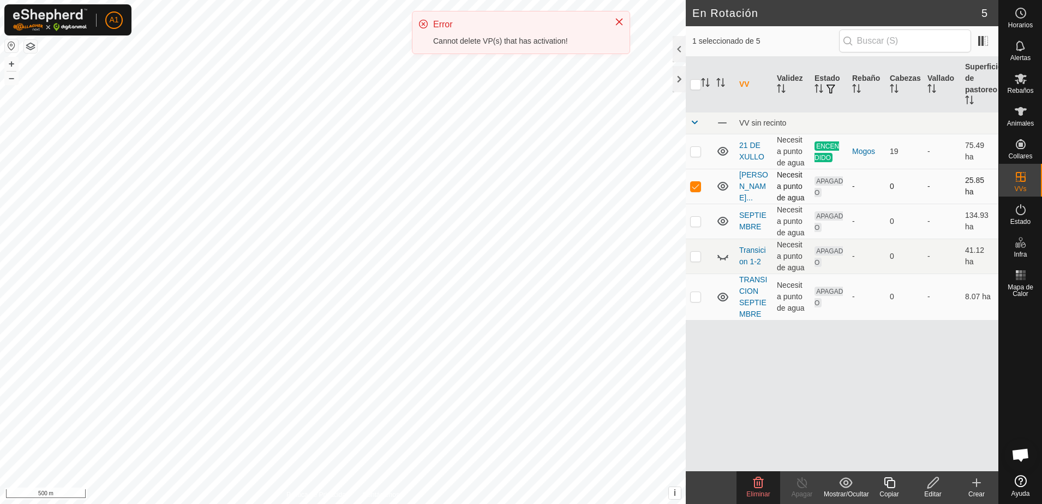
click at [691, 185] on p-checkbox at bounding box center [695, 186] width 11 height 9
checkbox input "false"
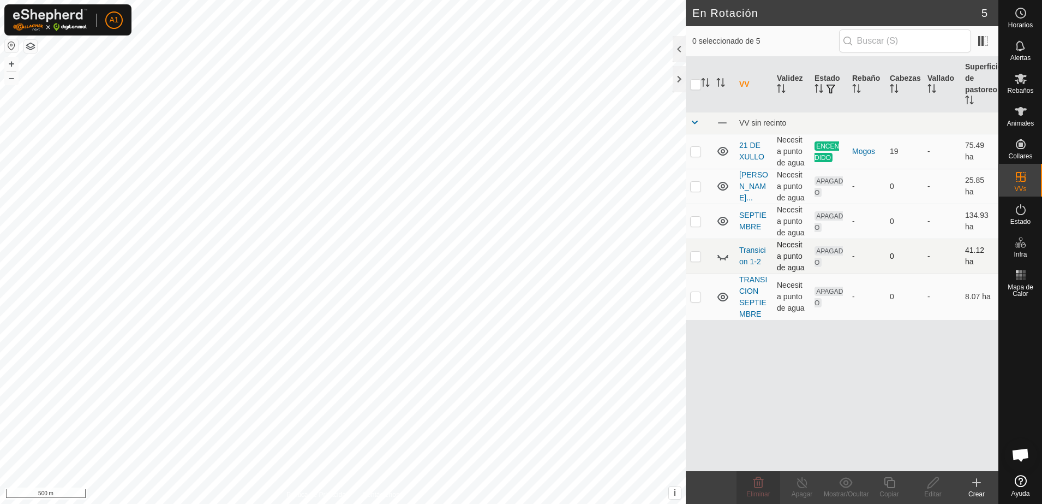
click at [728, 260] on icon at bounding box center [722, 255] width 13 height 13
click at [696, 253] on p-checkbox at bounding box center [695, 256] width 11 height 9
checkbox input "true"
click at [769, 490] on span "Eliminar" at bounding box center [757, 494] width 23 height 8
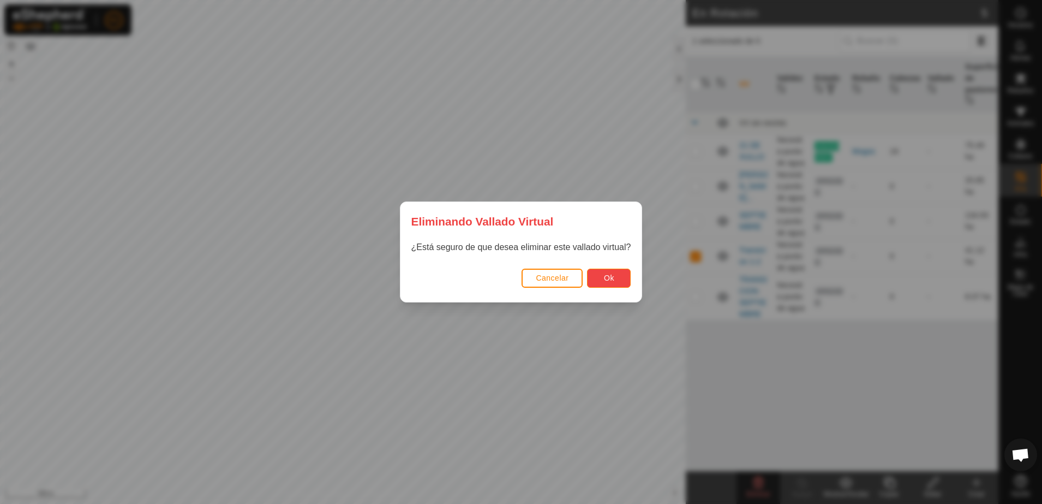
click at [621, 277] on button "Ok" at bounding box center [609, 277] width 44 height 19
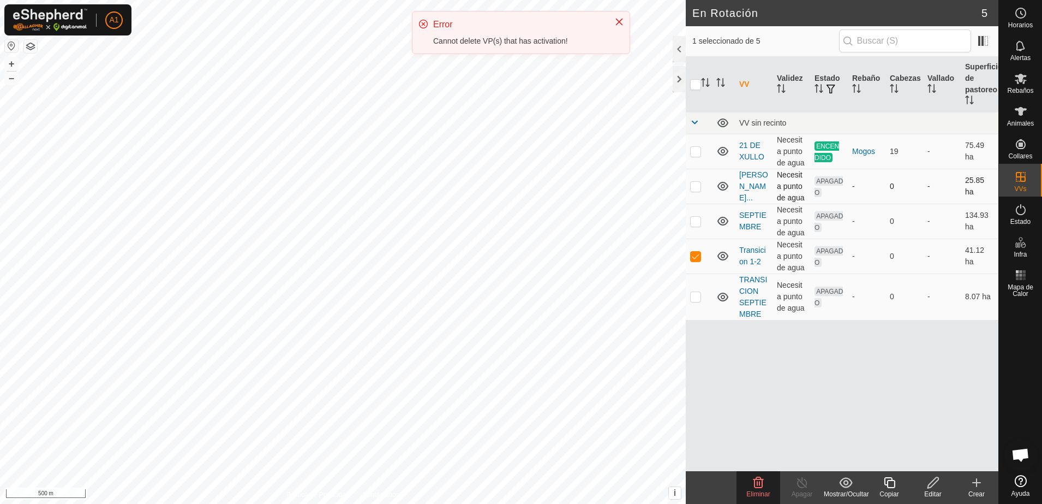
click at [702, 187] on td at bounding box center [699, 186] width 26 height 35
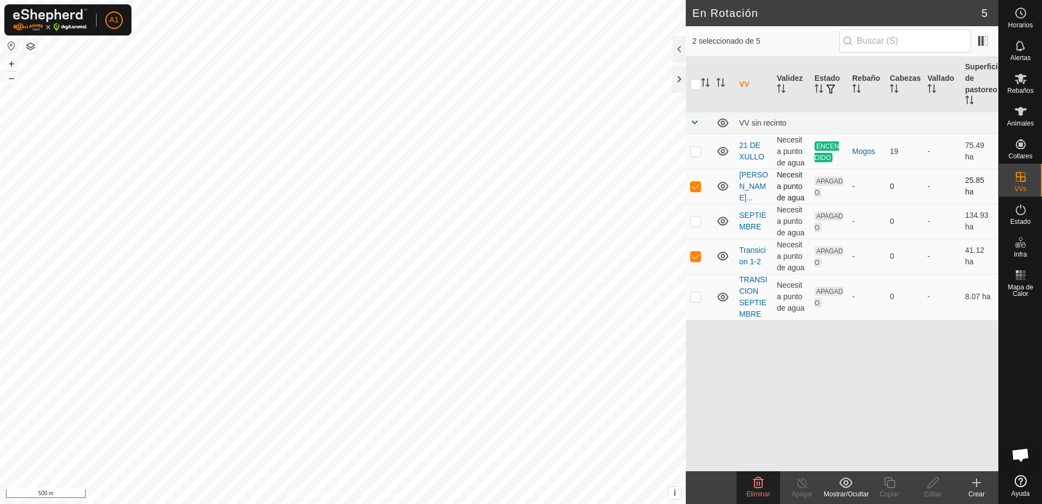
click at [697, 183] on p-checkbox at bounding box center [695, 186] width 11 height 9
checkbox input "false"
click at [695, 256] on p-checkbox at bounding box center [695, 256] width 11 height 9
checkbox input "false"
click at [697, 183] on p-checkbox at bounding box center [695, 186] width 11 height 9
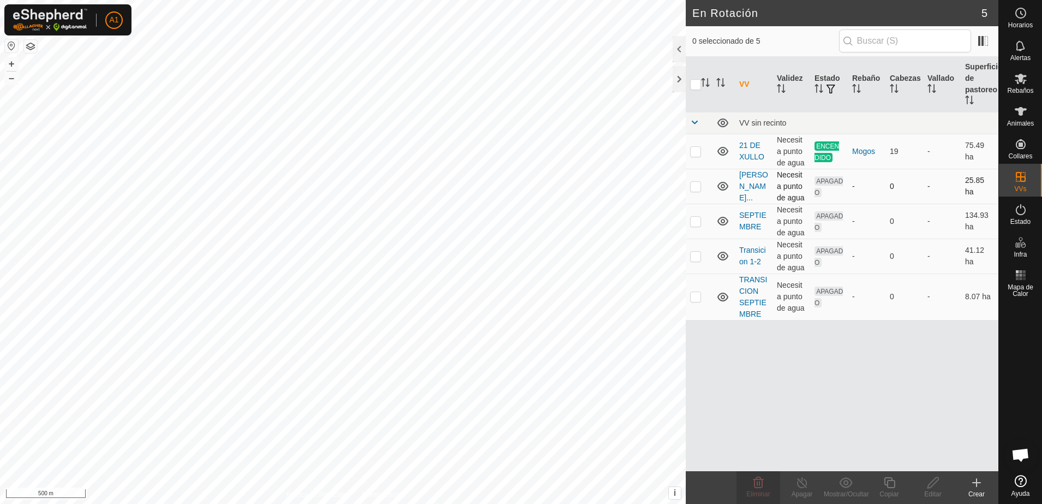
checkbox input "true"
click at [695, 260] on p-checkbox at bounding box center [695, 256] width 11 height 9
checkbox input "true"
click at [695, 189] on p-checkbox at bounding box center [695, 186] width 11 height 9
checkbox input "false"
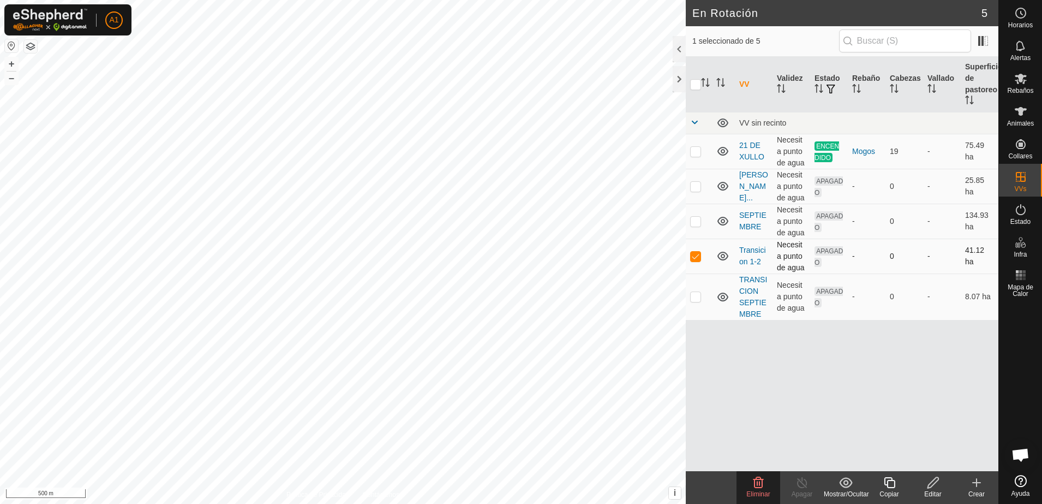
click at [691, 258] on p-checkbox at bounding box center [695, 256] width 11 height 9
checkbox input "false"
click at [751, 493] on span "Eliminar" at bounding box center [757, 494] width 23 height 8
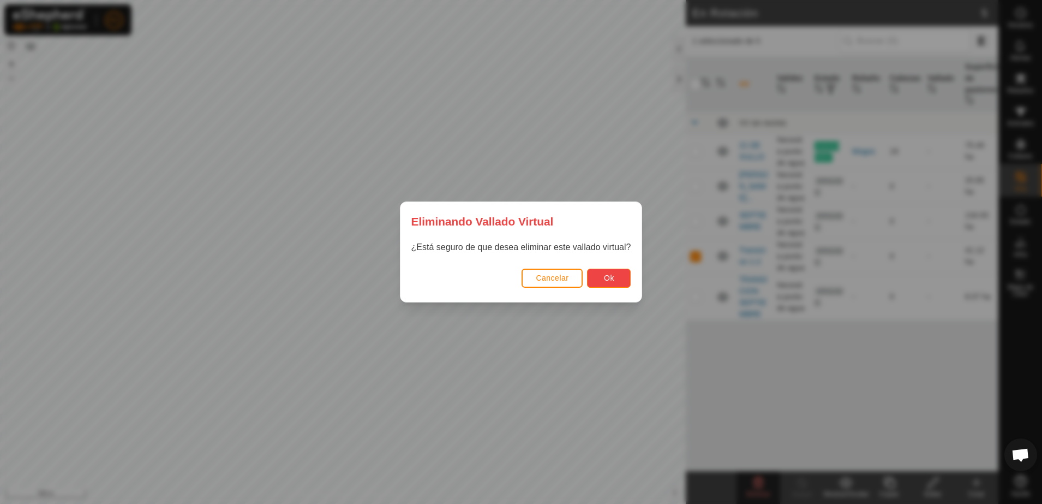
click at [615, 273] on button "Ok" at bounding box center [609, 277] width 44 height 19
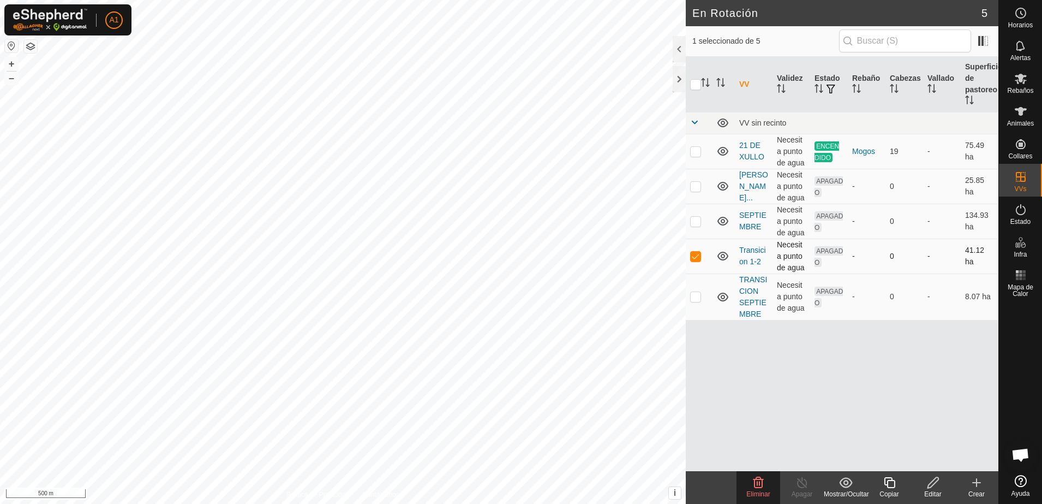
click at [702, 256] on td at bounding box center [699, 255] width 26 height 35
checkbox input "false"
click at [692, 186] on p-checkbox at bounding box center [695, 186] width 11 height 9
checkbox input "true"
click at [755, 494] on span "Eliminar" at bounding box center [757, 494] width 23 height 8
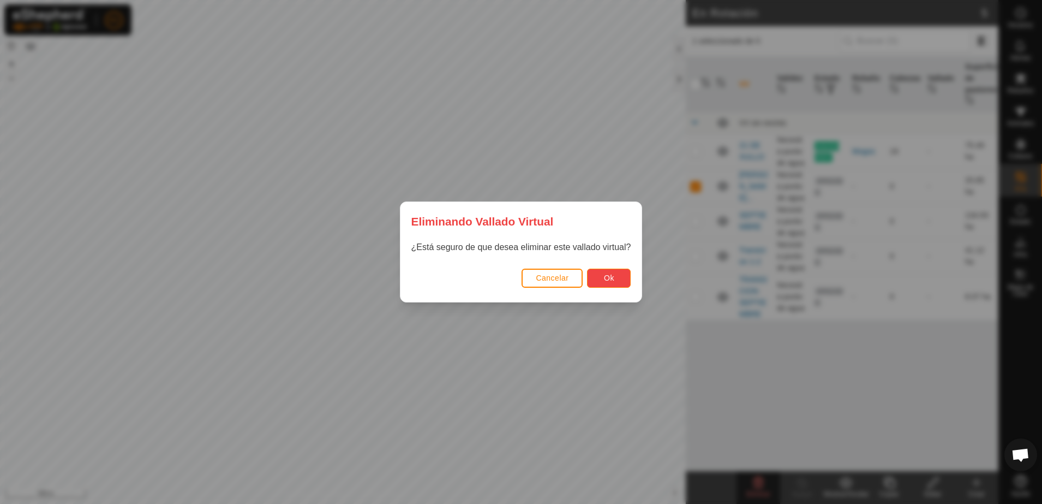
click at [620, 279] on button "Ok" at bounding box center [609, 277] width 44 height 19
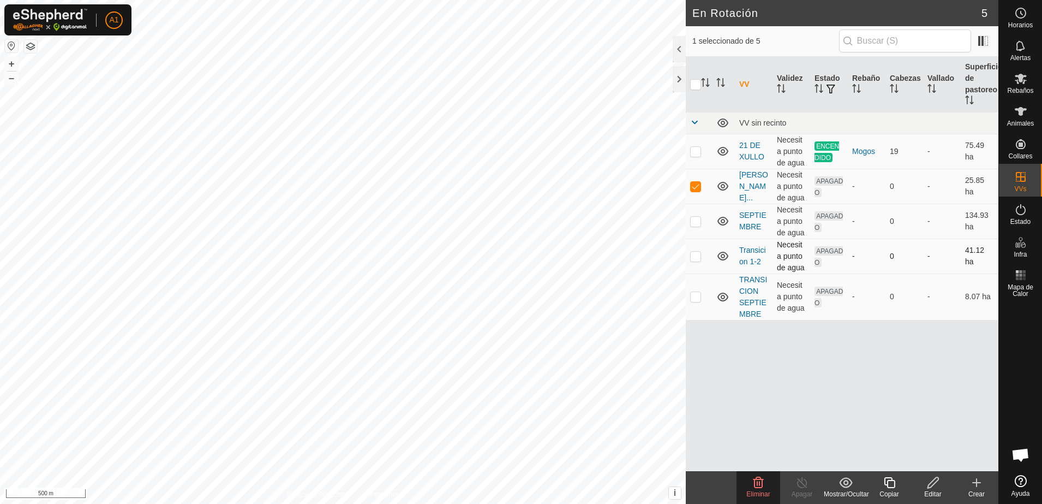
click at [697, 257] on p-checkbox at bounding box center [695, 256] width 11 height 9
checkbox input "true"
click at [1028, 49] on es-notification-svg-icon at bounding box center [1021, 45] width 20 height 17
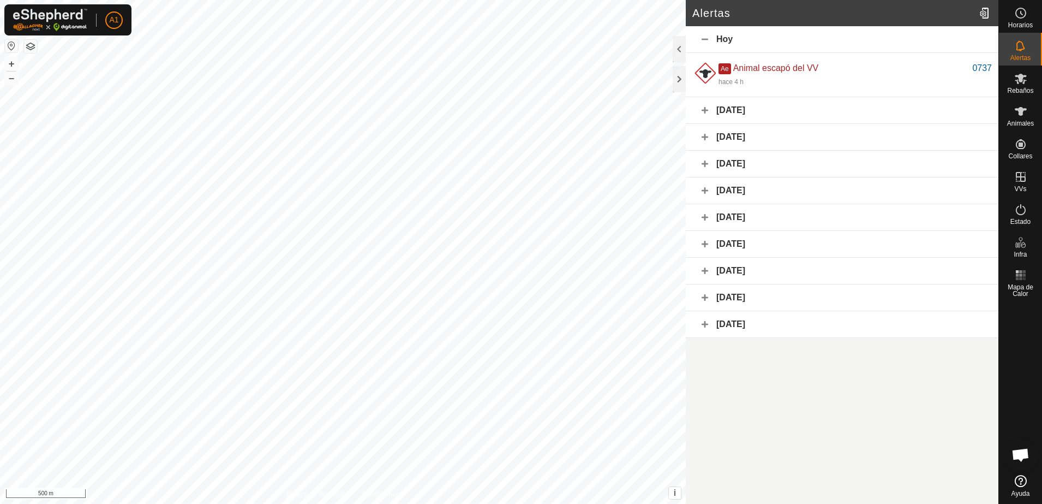
click at [704, 37] on div "Hoy" at bounding box center [842, 39] width 313 height 27
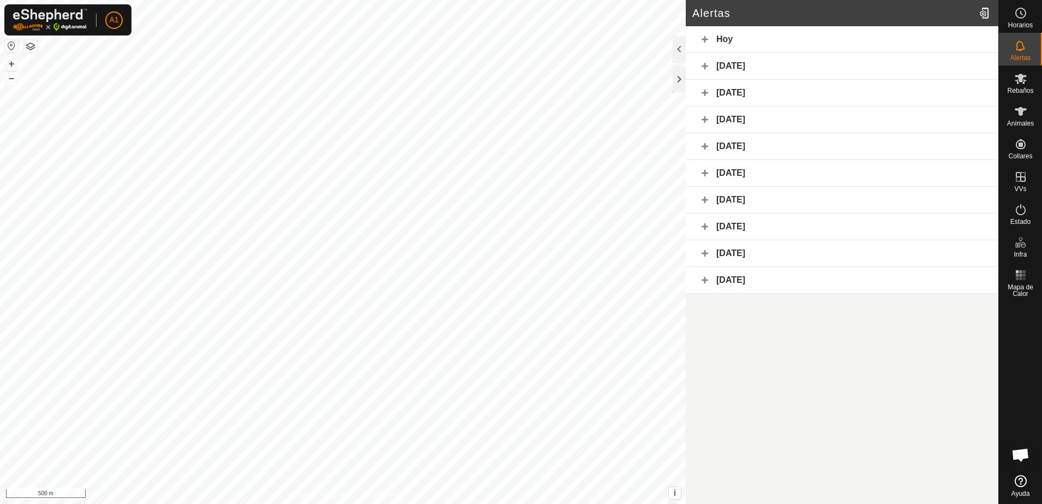
click at [705, 40] on div "Hoy" at bounding box center [842, 39] width 313 height 27
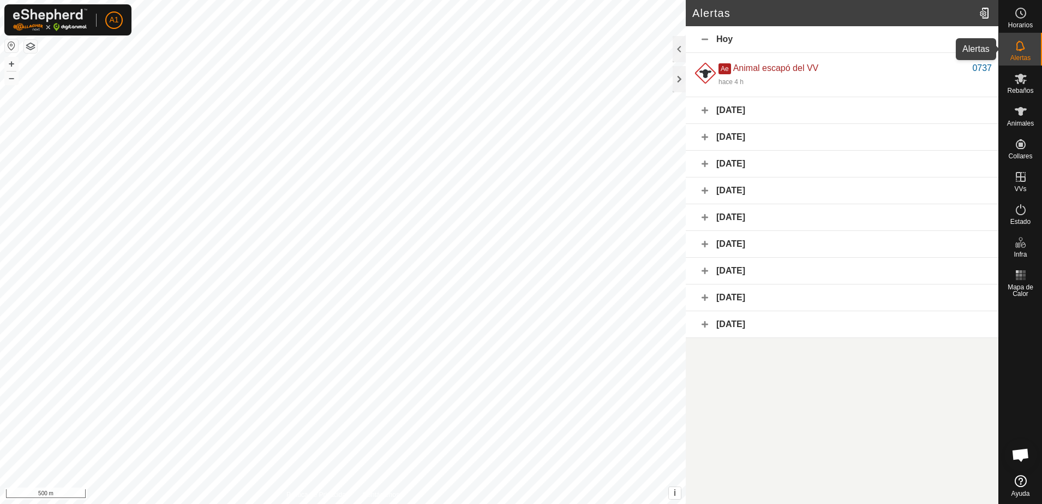
click at [1029, 52] on es-notification-svg-icon at bounding box center [1021, 45] width 20 height 17
click at [709, 38] on div "Hoy" at bounding box center [842, 39] width 313 height 27
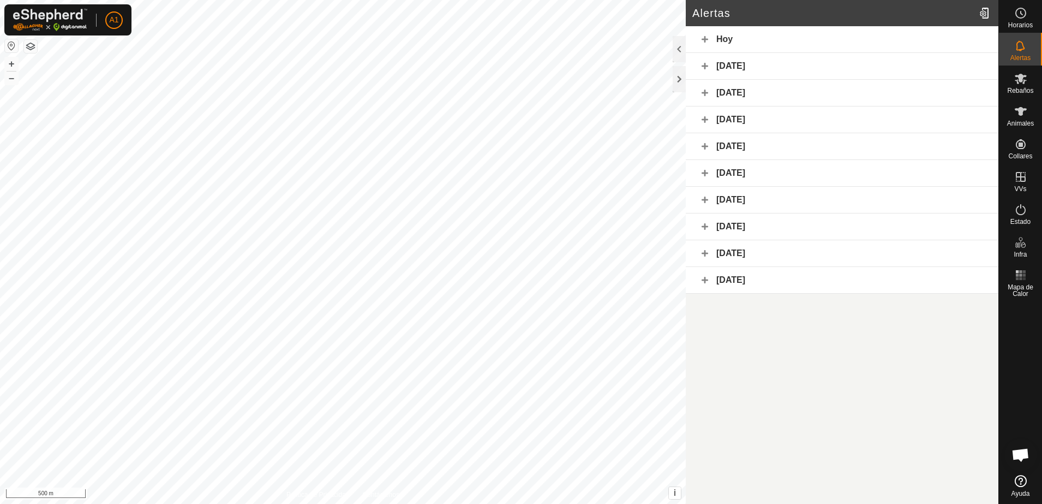
click at [777, 65] on div "[DATE]" at bounding box center [842, 66] width 313 height 27
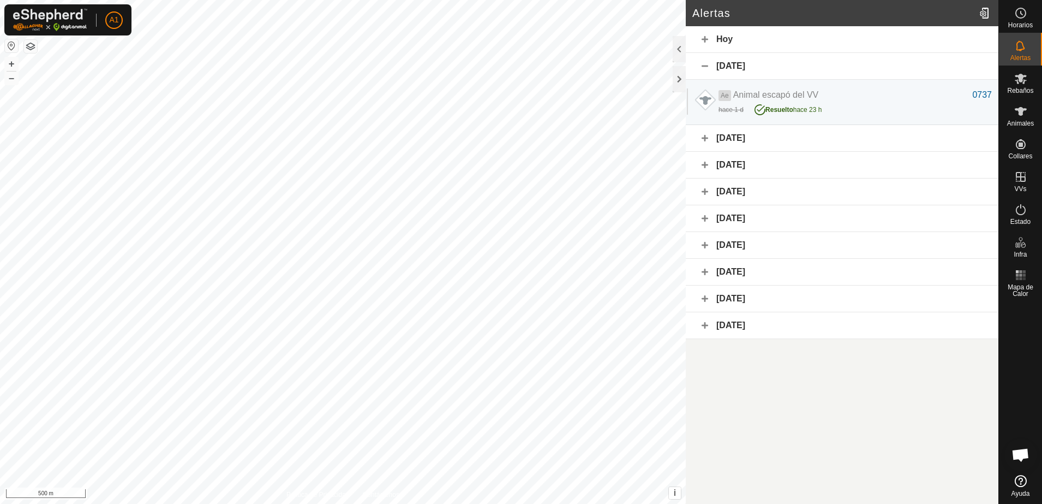
drag, startPoint x: 801, startPoint y: 59, endPoint x: 793, endPoint y: 57, distance: 8.5
click at [800, 59] on div "[DATE]" at bounding box center [842, 66] width 313 height 27
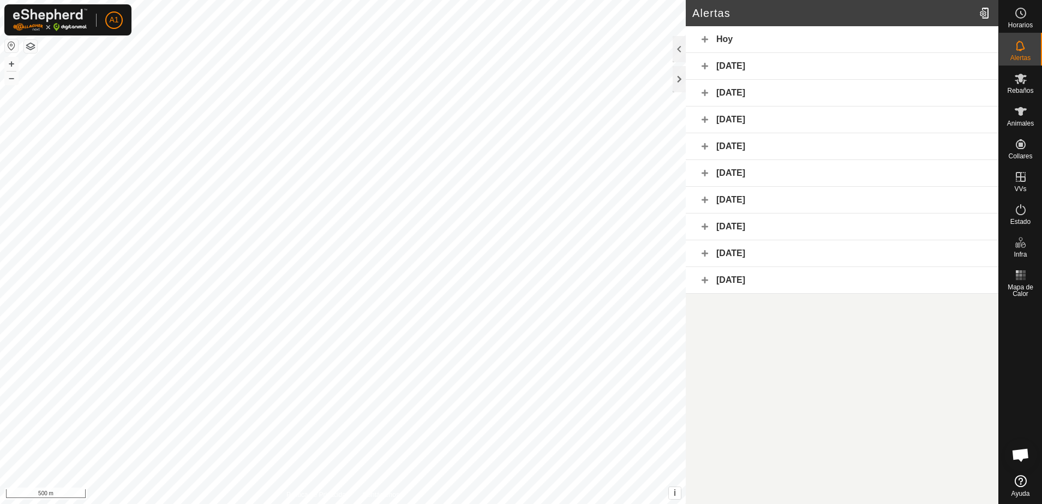
click at [793, 56] on div "[DATE]" at bounding box center [842, 66] width 313 height 27
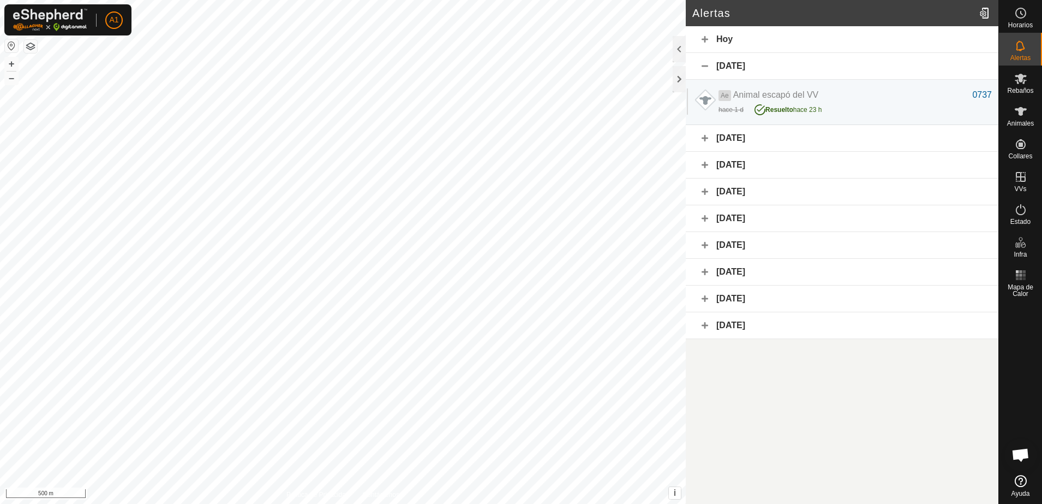
click at [785, 35] on div "Hoy" at bounding box center [842, 39] width 313 height 27
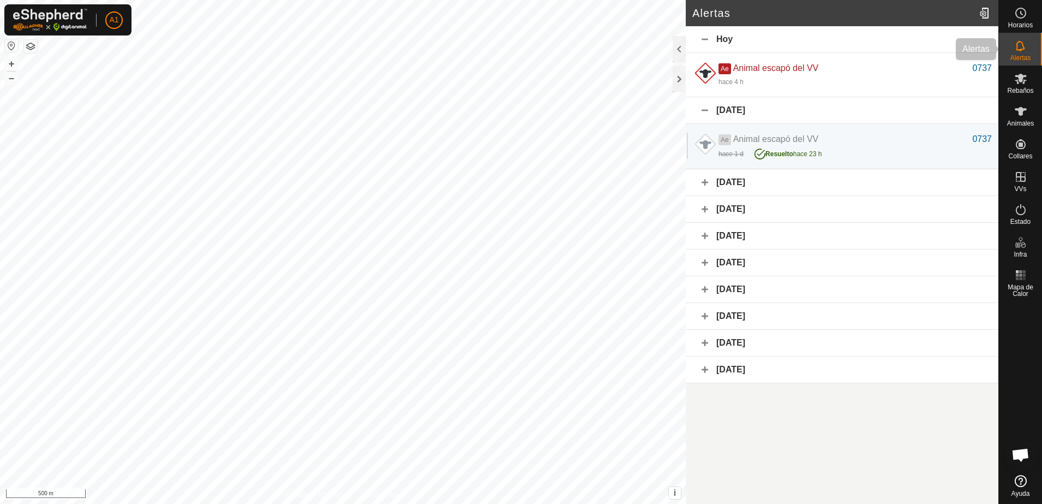
click at [1015, 51] on icon at bounding box center [1020, 45] width 13 height 13
click at [910, 181] on div "[DATE]" at bounding box center [842, 182] width 313 height 27
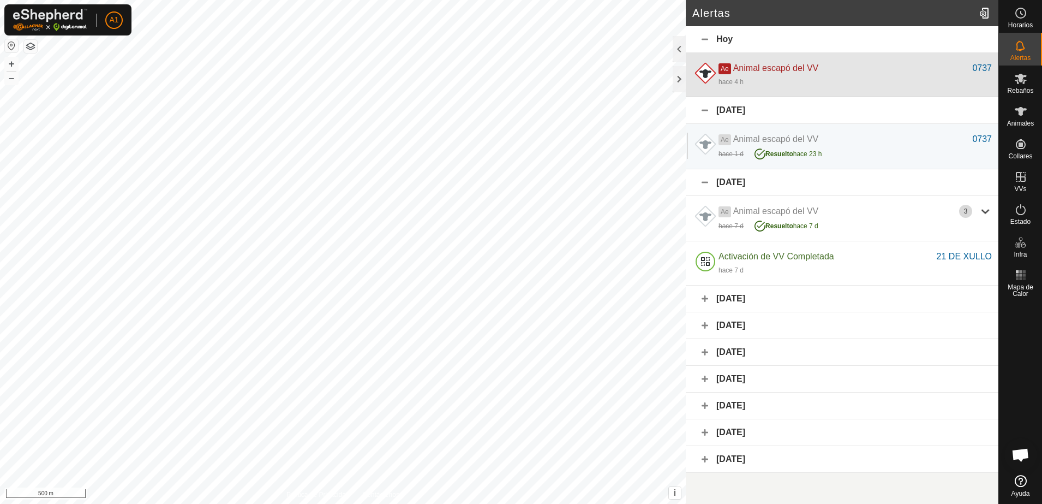
click at [811, 75] on div "hace 4 h" at bounding box center [855, 81] width 273 height 13
